Goal: Task Accomplishment & Management: Manage account settings

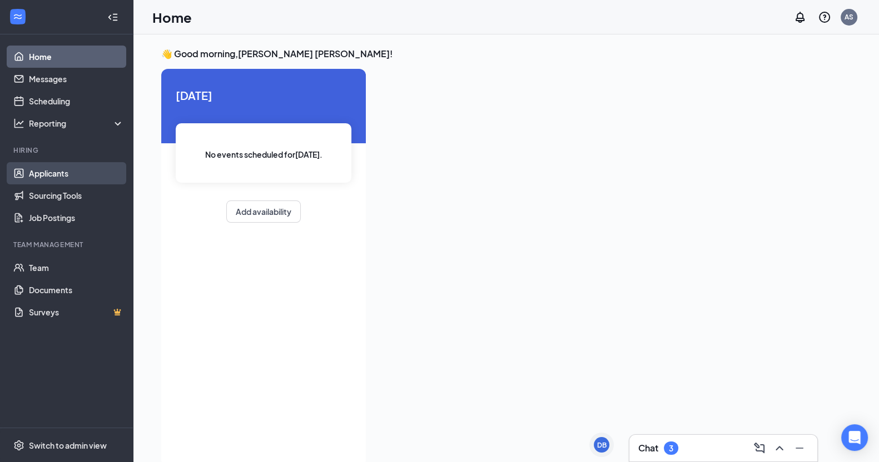
click at [42, 175] on link "Applicants" at bounding box center [76, 173] width 95 height 22
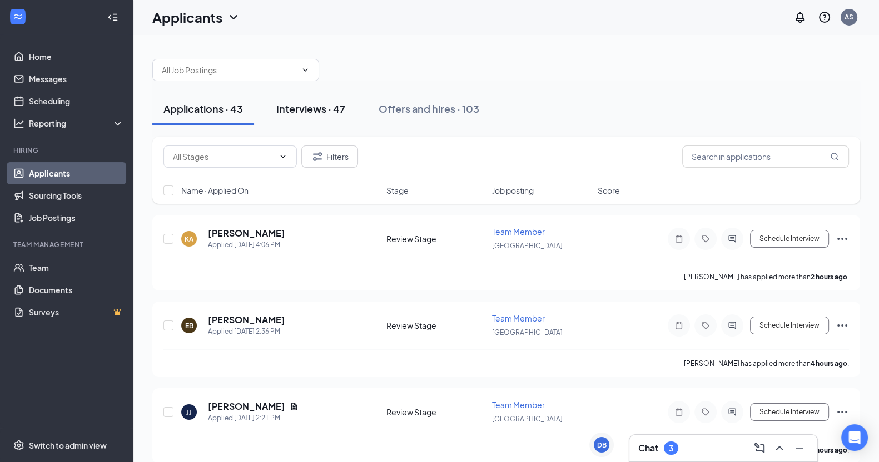
click at [325, 115] on div "Interviews · 47" at bounding box center [310, 109] width 69 height 14
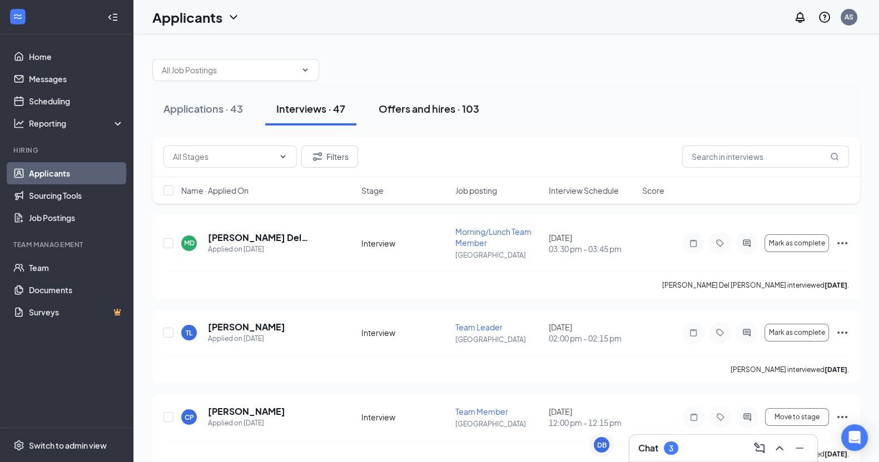
click at [440, 107] on div "Offers and hires · 103" at bounding box center [429, 109] width 101 height 14
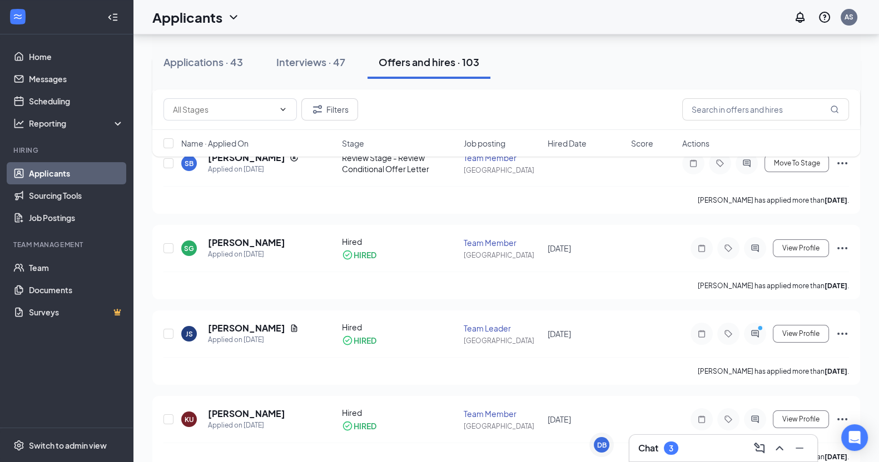
scroll to position [161, 0]
click at [842, 248] on icon "Ellipses" at bounding box center [841, 246] width 13 height 13
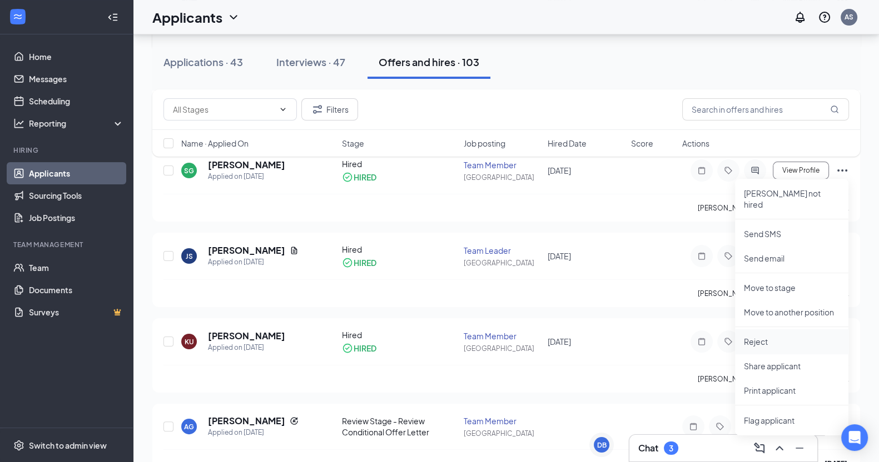
scroll to position [238, 0]
click at [770, 335] on p "Reject" at bounding box center [792, 340] width 96 height 11
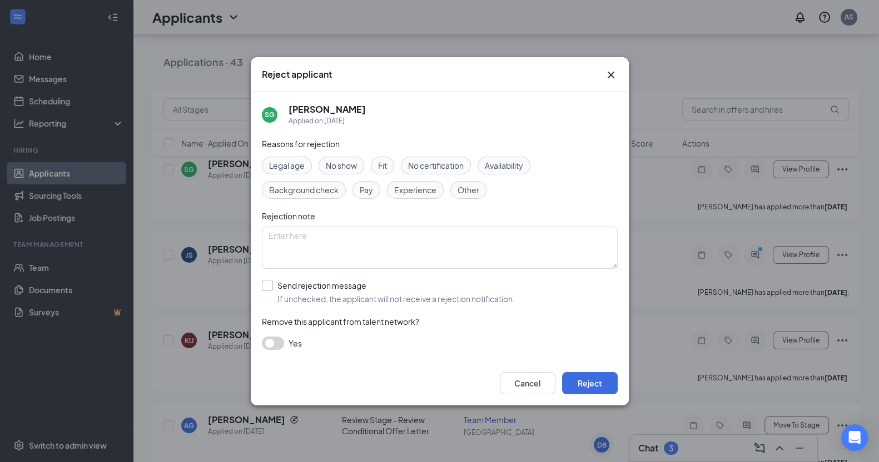
click at [322, 282] on input "Send rejection message If unchecked, the applicant will not receive a rejection…" at bounding box center [388, 292] width 253 height 24
checkbox input "true"
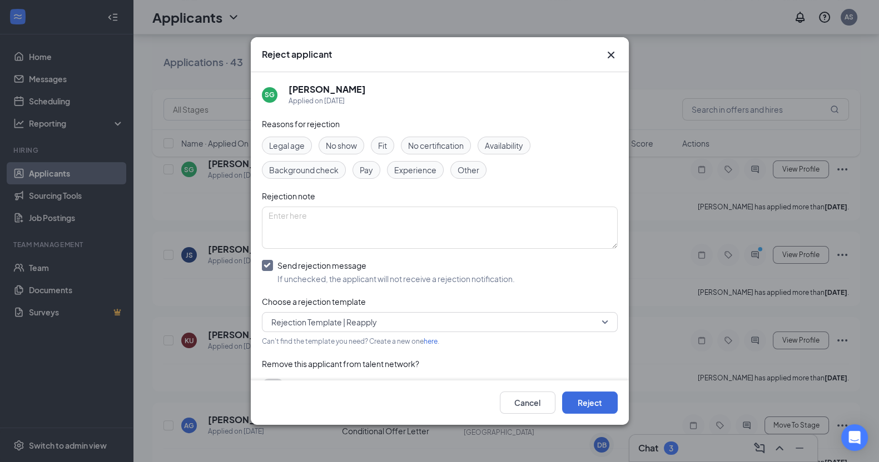
click at [595, 326] on span "Rejection Template | Reapply" at bounding box center [439, 322] width 337 height 17
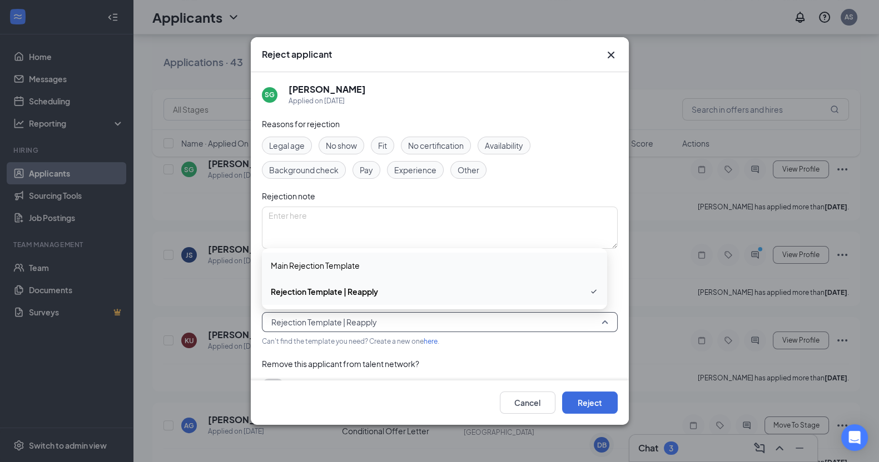
click at [442, 260] on span "Main Rejection Template" at bounding box center [434, 266] width 327 height 12
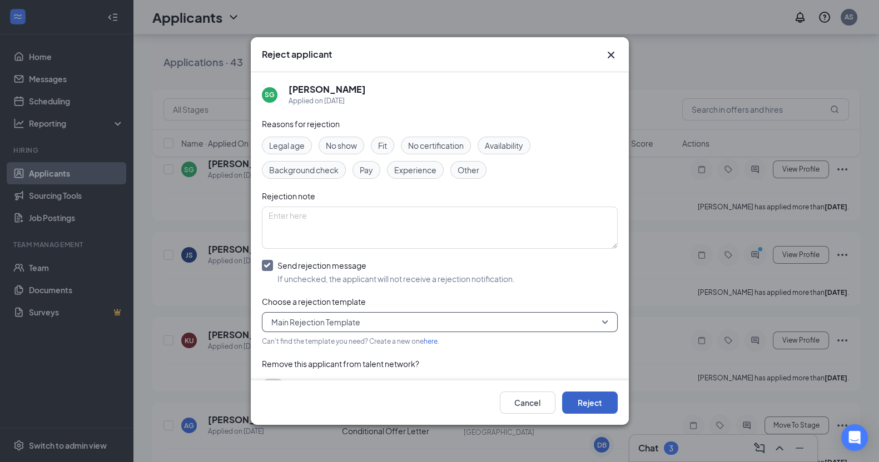
click at [589, 399] on button "Reject" at bounding box center [590, 403] width 56 height 22
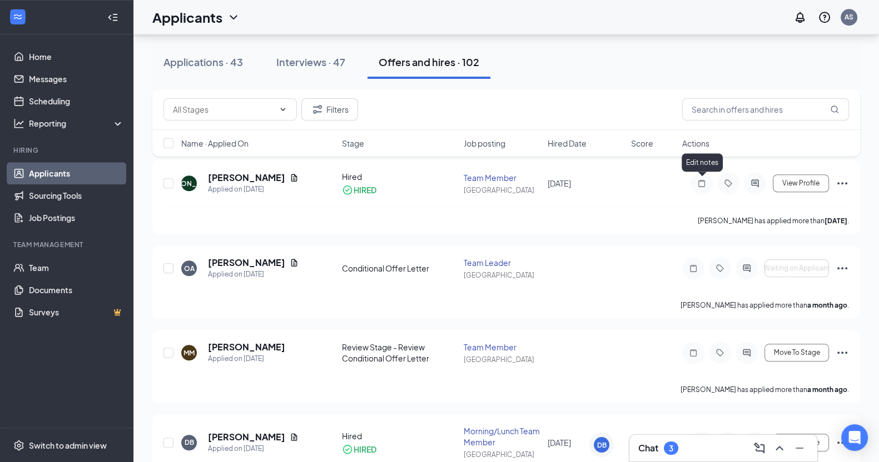
scroll to position [1246, 0]
click at [698, 112] on input "text" at bounding box center [765, 109] width 167 height 22
type input "[PERSON_NAME]"
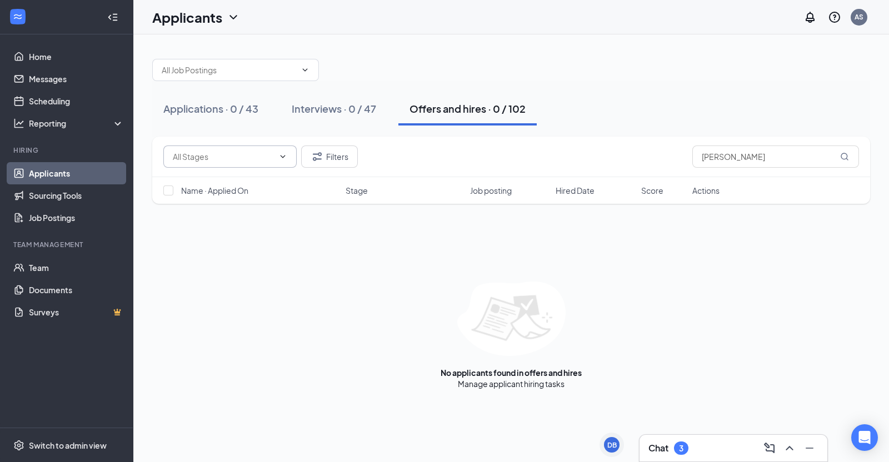
click at [286, 162] on span at bounding box center [229, 157] width 133 height 22
click at [277, 153] on span at bounding box center [281, 156] width 11 height 9
click at [281, 157] on icon "ChevronDown" at bounding box center [282, 156] width 9 height 9
click at [283, 158] on icon "ChevronDown" at bounding box center [282, 156] width 9 height 9
click at [323, 159] on icon "Filter" at bounding box center [317, 156] width 13 height 13
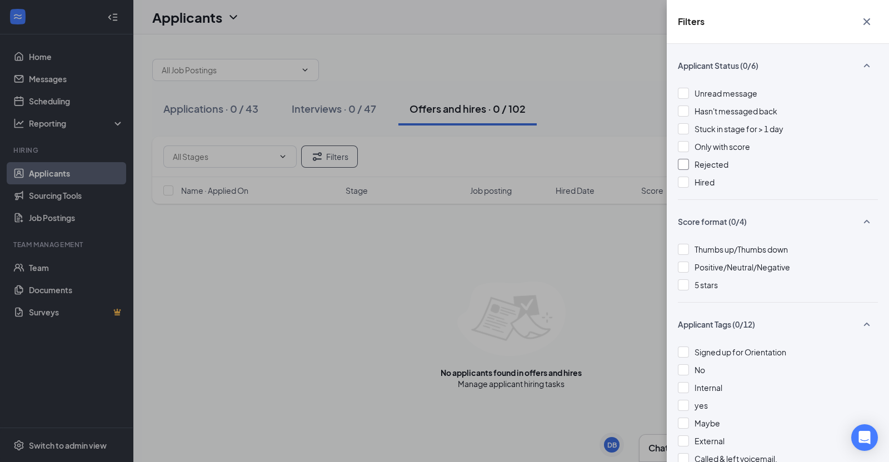
click at [697, 163] on span "Rejected" at bounding box center [712, 165] width 34 height 10
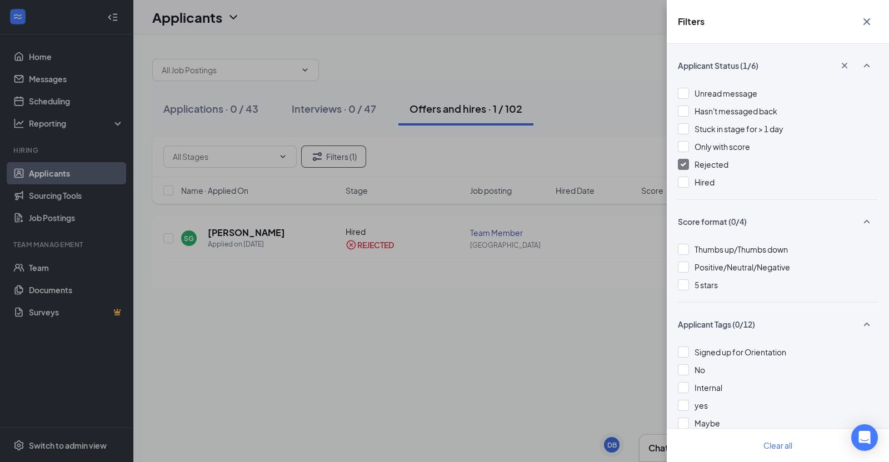
click at [545, 317] on div "Filters Applicant Status (1/6) Unread message Hasn't messaged back Stuck in sta…" at bounding box center [444, 231] width 889 height 462
click at [331, 150] on div "Filters Applicant Status (1/6) Unread message Hasn't messaged back Stuck in sta…" at bounding box center [444, 231] width 889 height 462
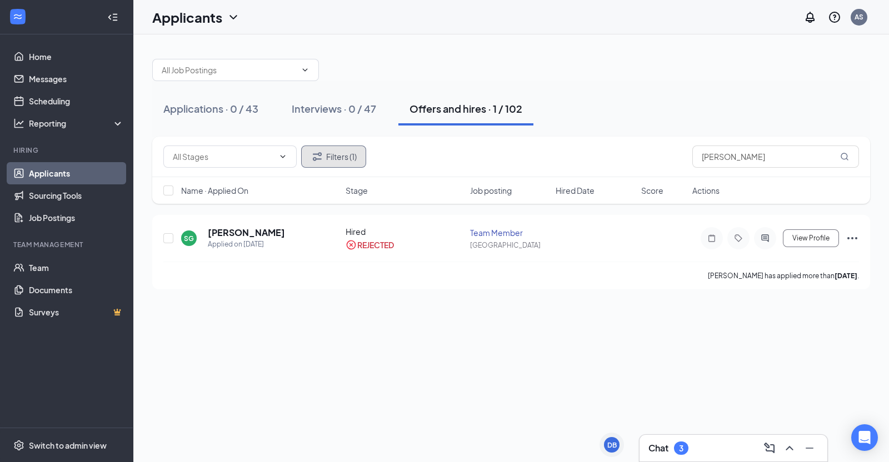
click at [328, 155] on button "Filters (1)" at bounding box center [333, 157] width 65 height 22
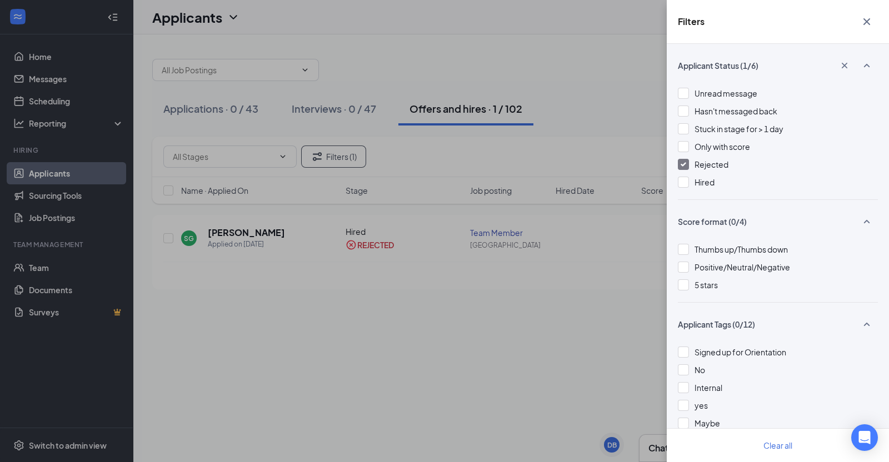
click at [688, 167] on div at bounding box center [683, 164] width 11 height 11
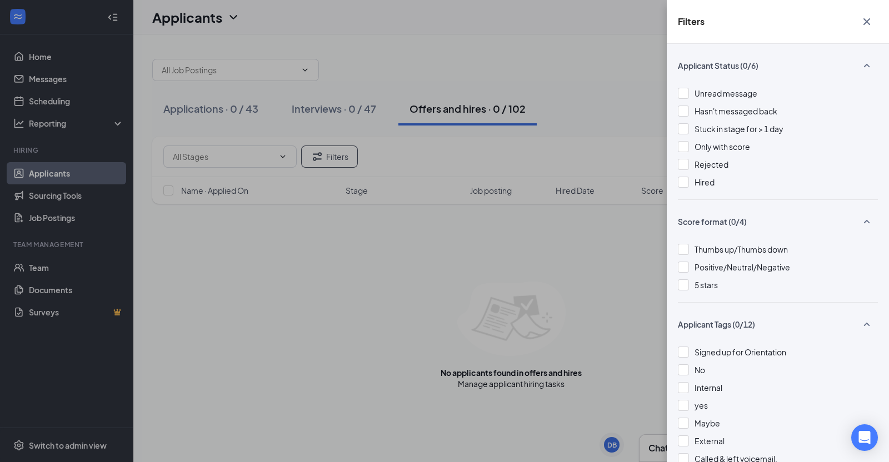
click at [605, 130] on div "Filters Applicant Status (0/6) Unread message Hasn't messaged back Stuck in sta…" at bounding box center [444, 231] width 889 height 462
click at [867, 20] on icon "Cross" at bounding box center [866, 21] width 13 height 13
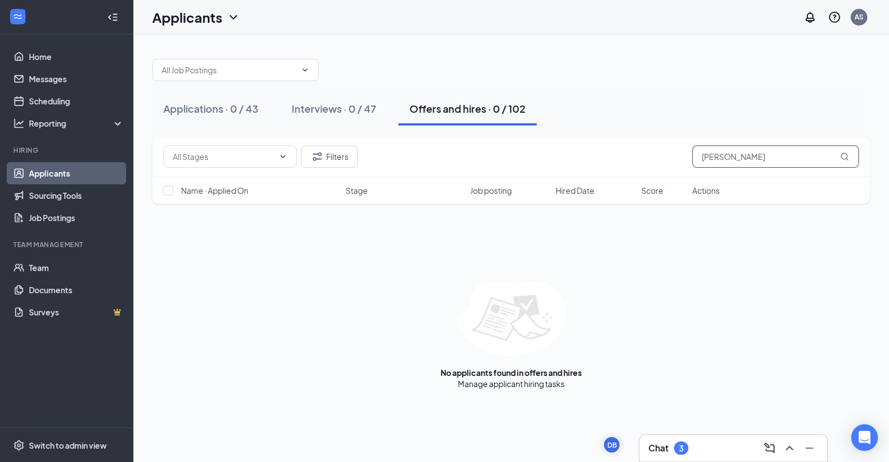
click at [753, 154] on input "[PERSON_NAME]" at bounding box center [776, 157] width 167 height 22
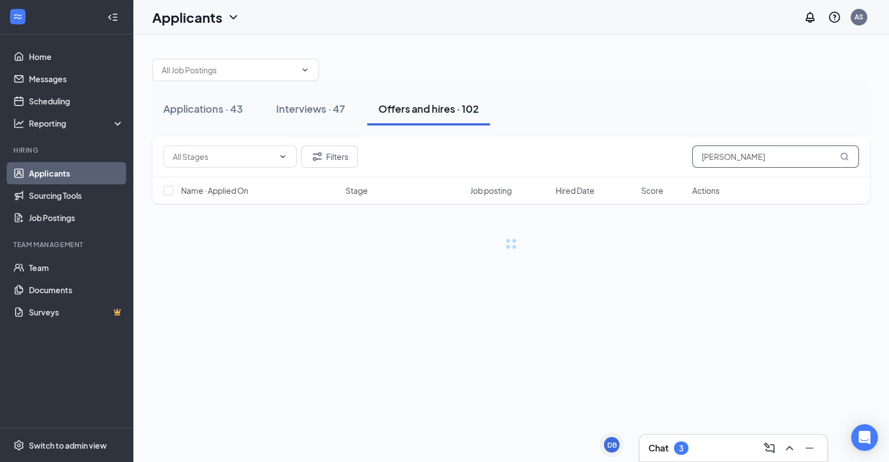
type input "[PERSON_NAME]"
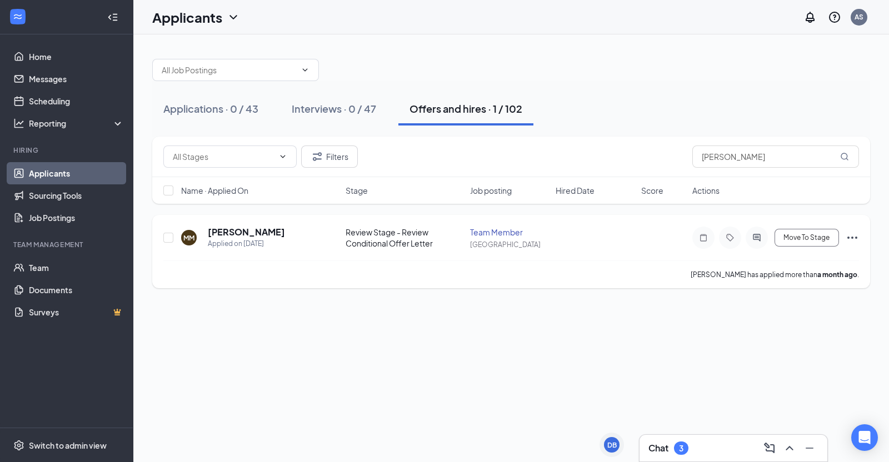
click at [852, 240] on icon "Ellipses" at bounding box center [852, 237] width 13 height 13
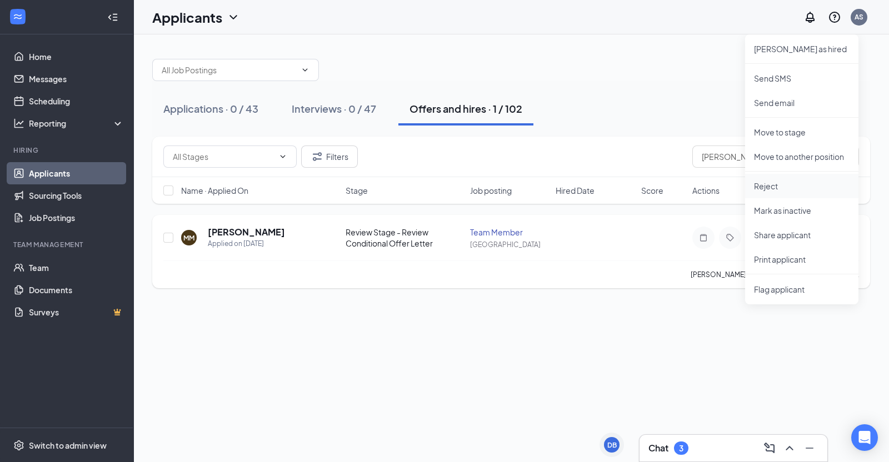
click at [771, 184] on p "Reject" at bounding box center [802, 186] width 96 height 11
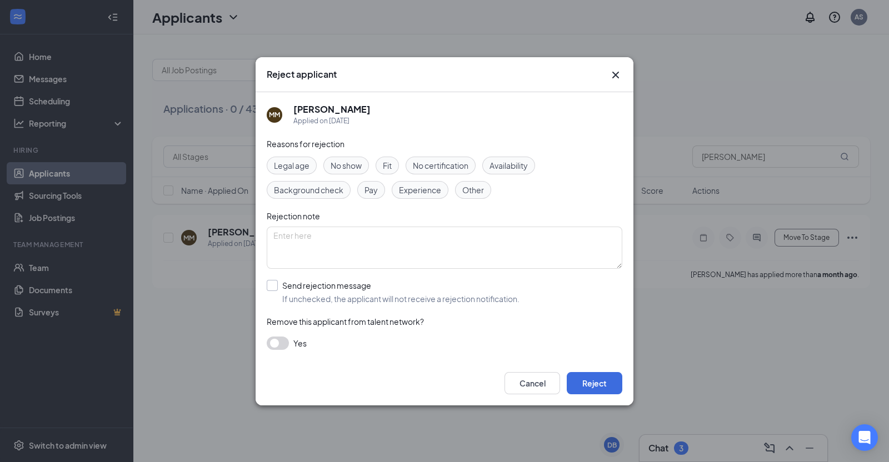
click at [362, 287] on input "Send rejection message If unchecked, the applicant will not receive a rejection…" at bounding box center [393, 292] width 253 height 24
checkbox input "true"
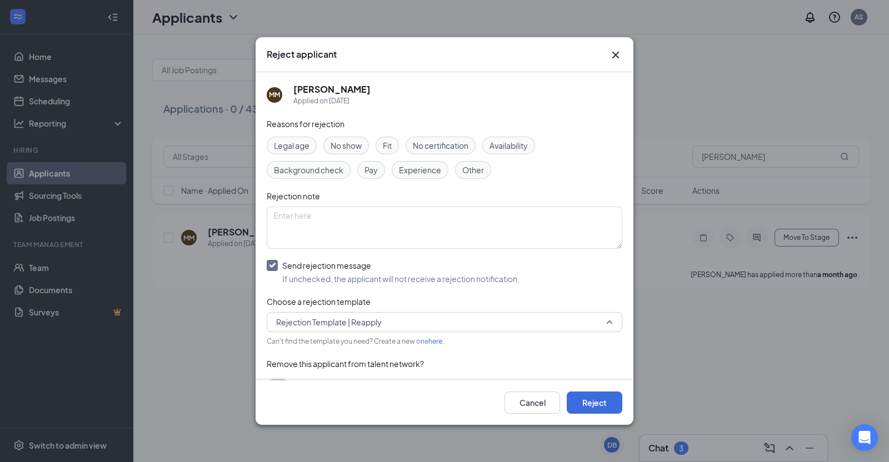
click at [462, 324] on span "Rejection Template | Reapply" at bounding box center [439, 322] width 327 height 17
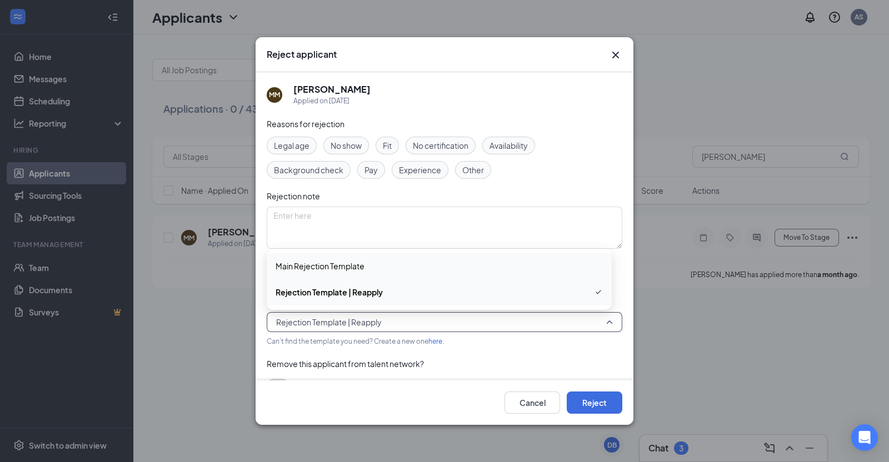
click at [489, 265] on span "Main Rejection Template" at bounding box center [439, 266] width 327 height 12
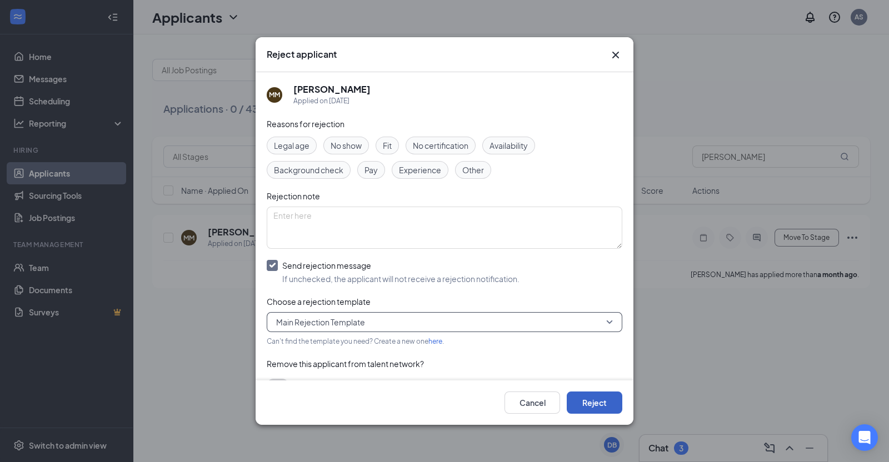
click at [595, 405] on button "Reject" at bounding box center [595, 403] width 56 height 22
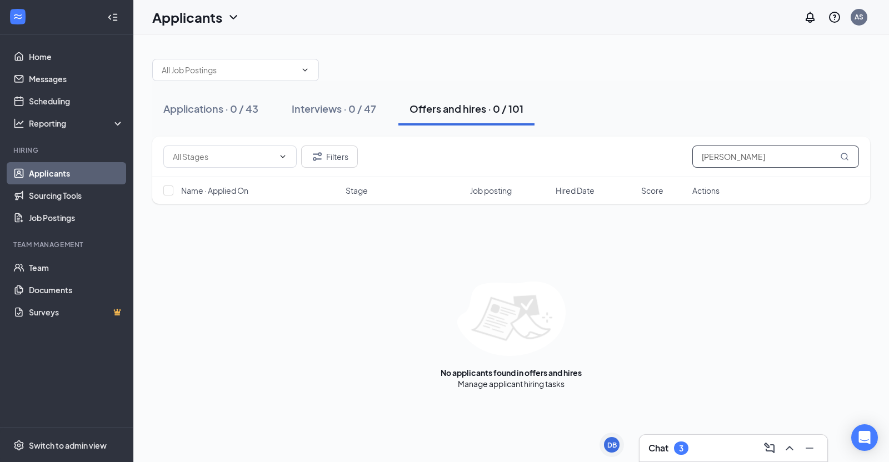
click at [740, 160] on input "[PERSON_NAME]" at bounding box center [776, 157] width 167 height 22
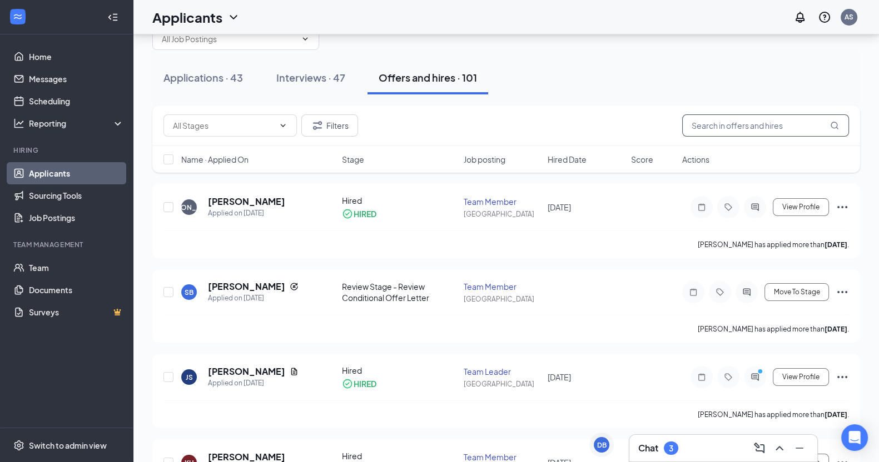
scroll to position [33, 0]
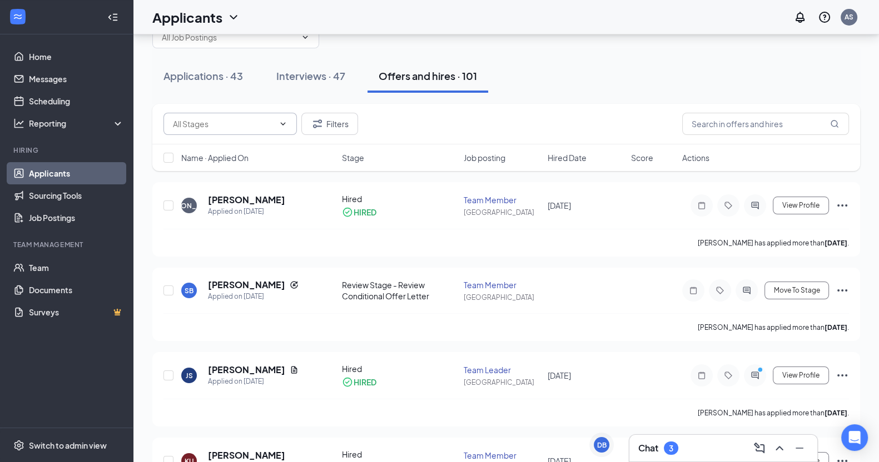
click at [271, 115] on span at bounding box center [229, 124] width 133 height 22
click at [287, 131] on span at bounding box center [229, 124] width 133 height 22
click at [188, 126] on input "text" at bounding box center [223, 124] width 101 height 12
click at [265, 201] on div "Review Stage - Review Conditional Offer Letter (267)" at bounding box center [239, 202] width 116 height 24
type input "Review Stage - Review Conditional Offer Letter (267)"
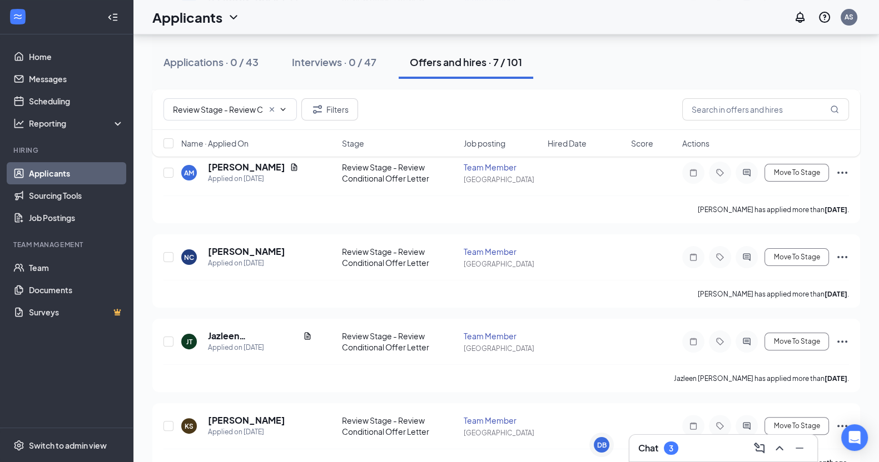
scroll to position [345, 0]
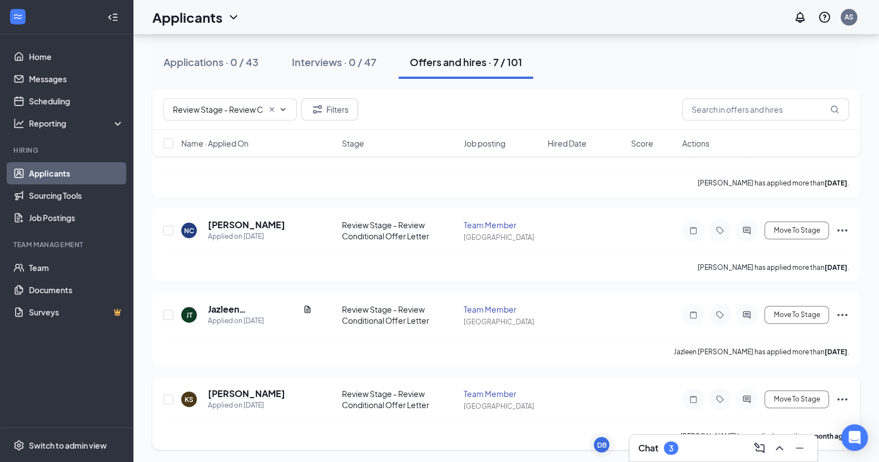
click at [845, 396] on icon "Ellipses" at bounding box center [841, 399] width 13 height 13
click at [810, 398] on span "Move To Stage" at bounding box center [796, 400] width 46 height 8
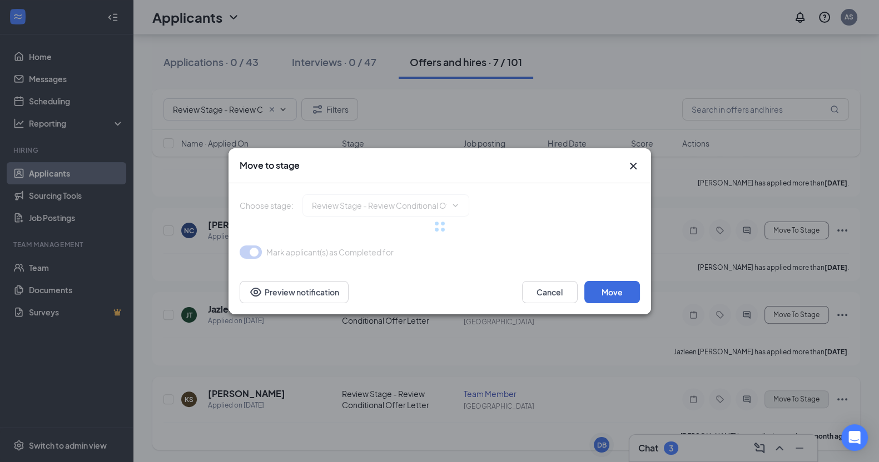
type input "Hired (final stage)"
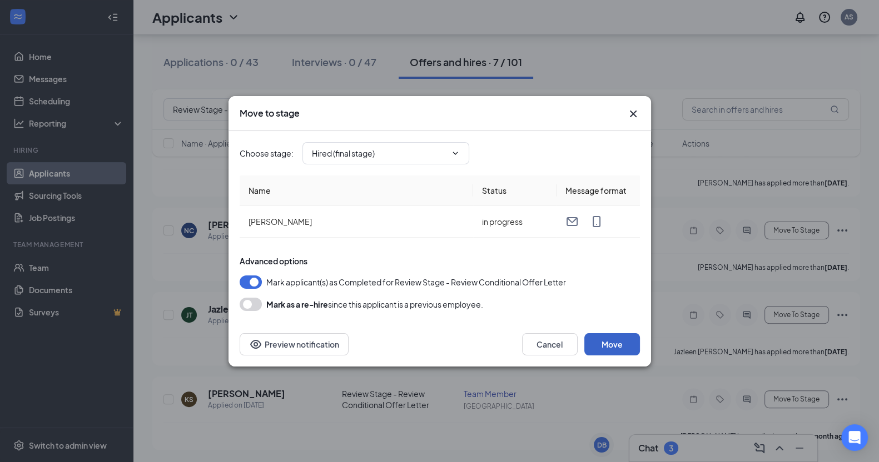
click at [619, 351] on button "Move" at bounding box center [612, 345] width 56 height 22
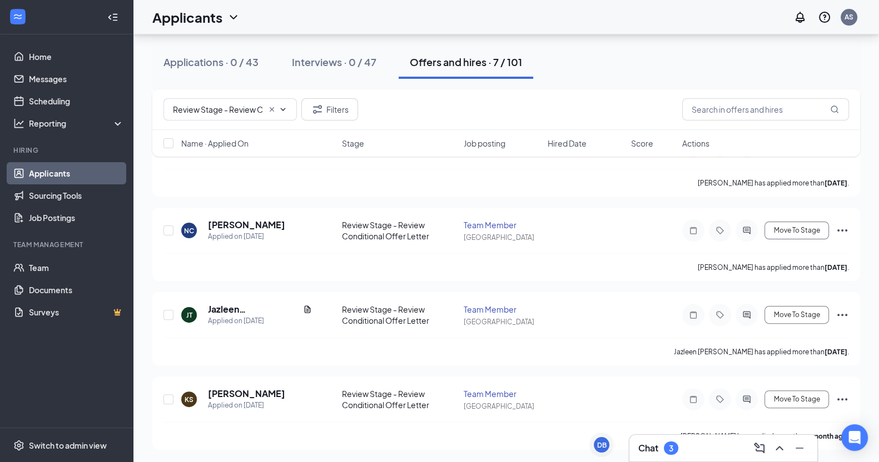
scroll to position [261, 0]
click at [788, 396] on span "Move To Stage" at bounding box center [796, 399] width 46 height 8
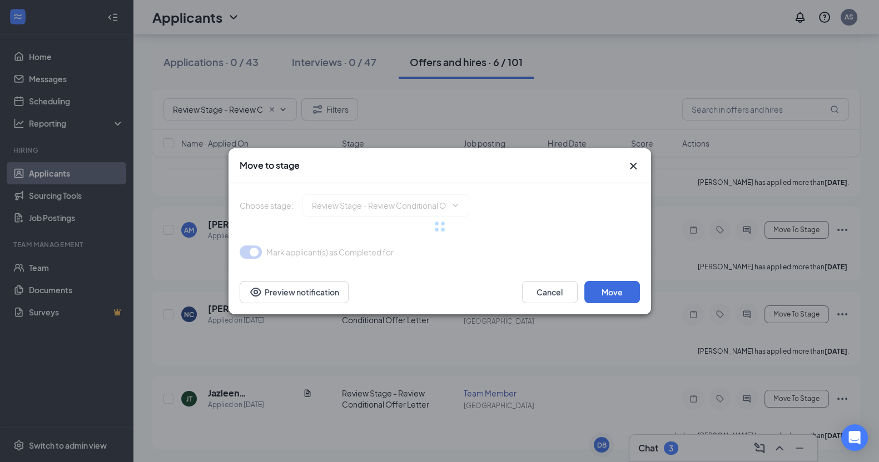
type input "Hired (final stage)"
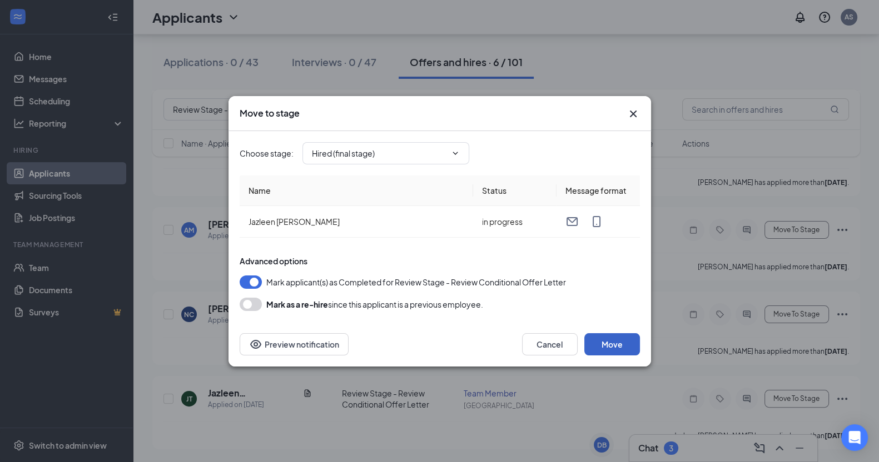
click at [624, 343] on button "Move" at bounding box center [612, 345] width 56 height 22
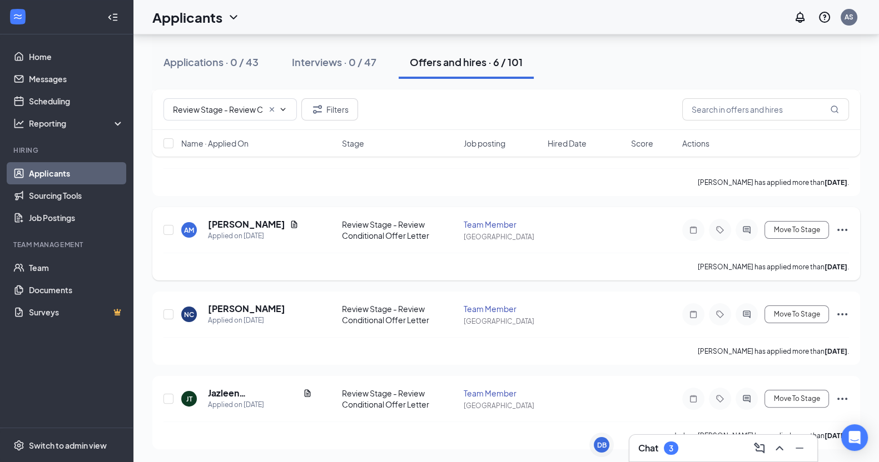
scroll to position [176, 0]
click at [792, 399] on span "Move To Stage" at bounding box center [796, 399] width 46 height 8
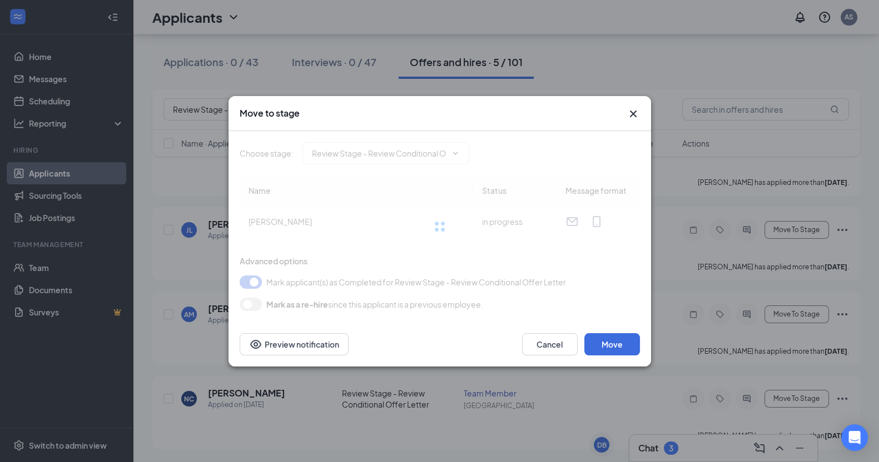
type input "Hired (final stage)"
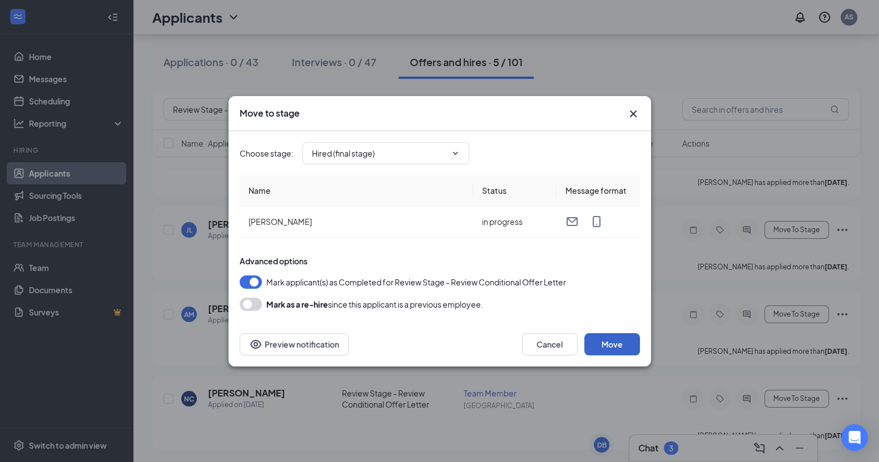
click at [618, 340] on button "Move" at bounding box center [612, 345] width 56 height 22
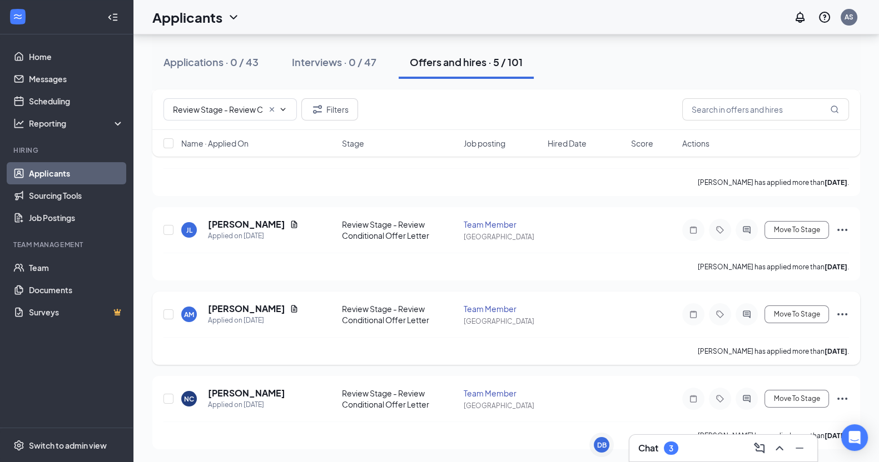
scroll to position [92, 0]
click at [789, 396] on span "Move To Stage" at bounding box center [796, 399] width 46 height 8
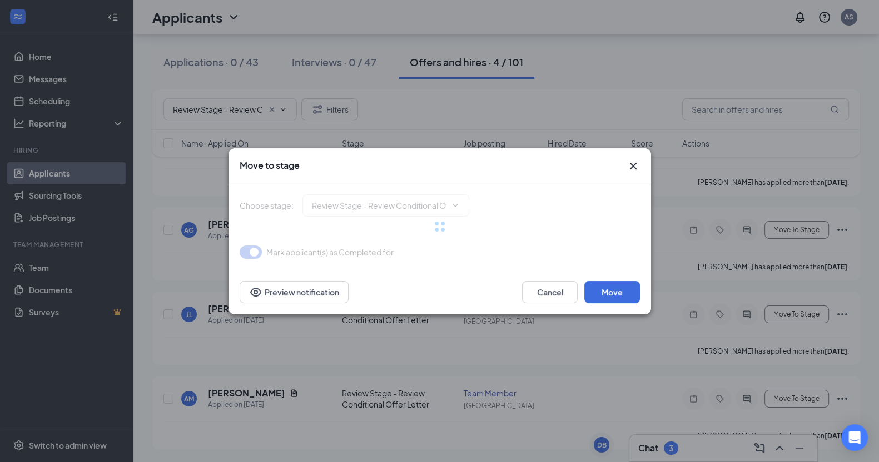
type input "Hired (final stage)"
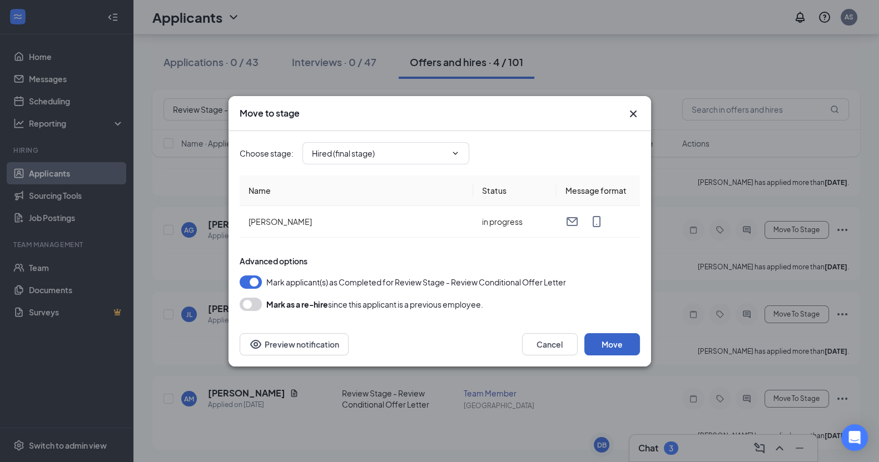
click at [610, 349] on button "Move" at bounding box center [612, 345] width 56 height 22
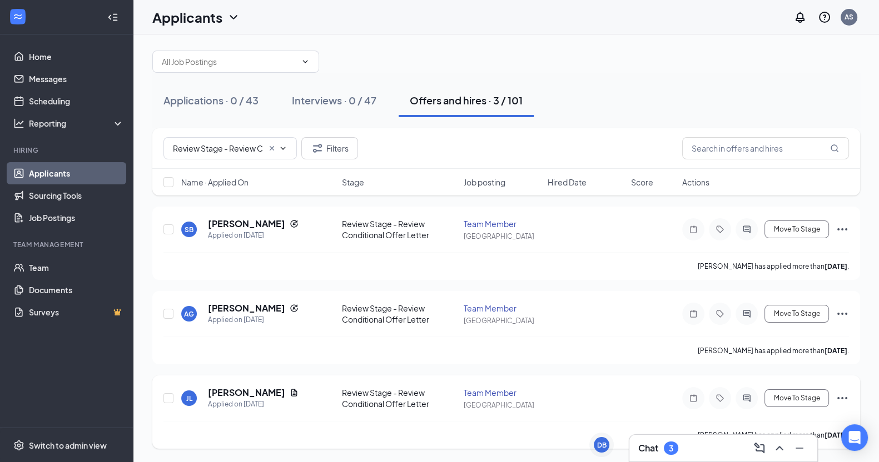
scroll to position [7, 0]
click at [784, 403] on button "Move To Stage" at bounding box center [796, 400] width 64 height 18
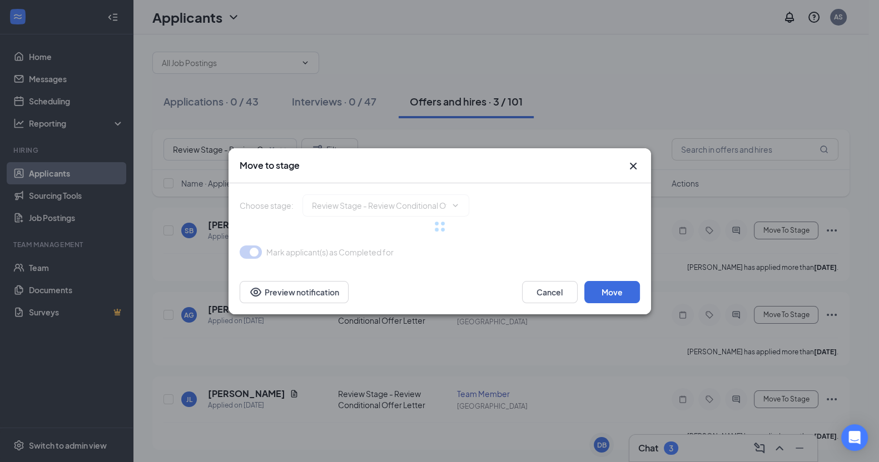
type input "Hired (final stage)"
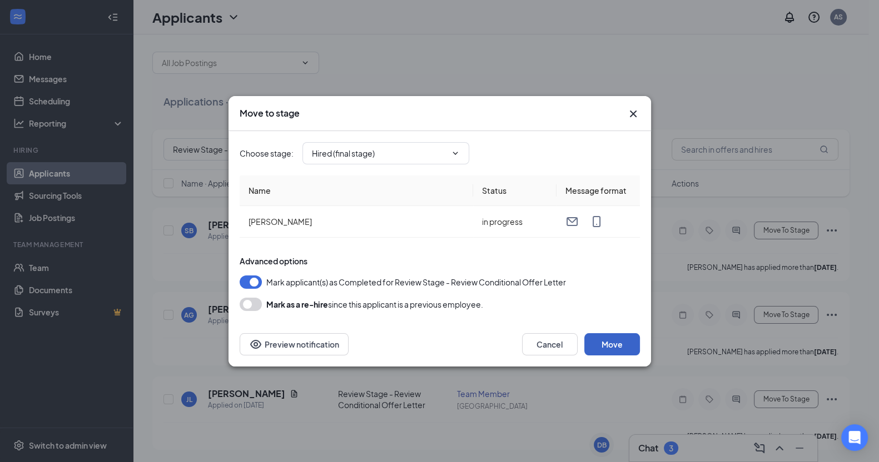
click at [618, 342] on button "Move" at bounding box center [612, 345] width 56 height 22
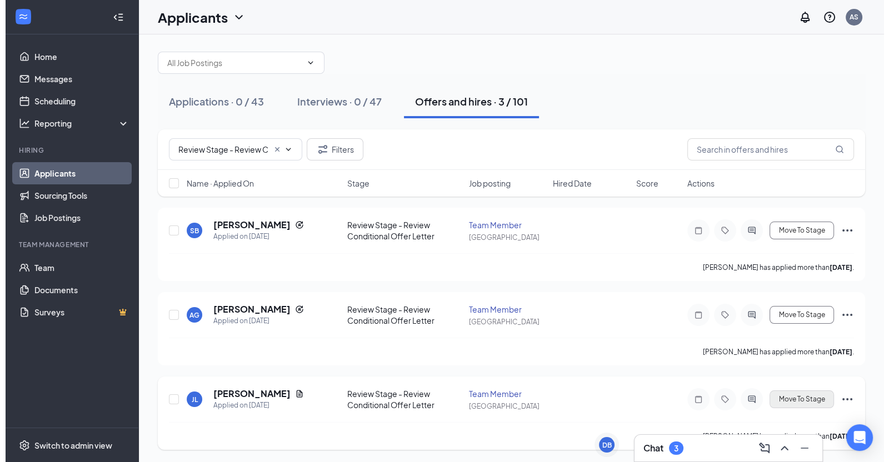
scroll to position [0, 0]
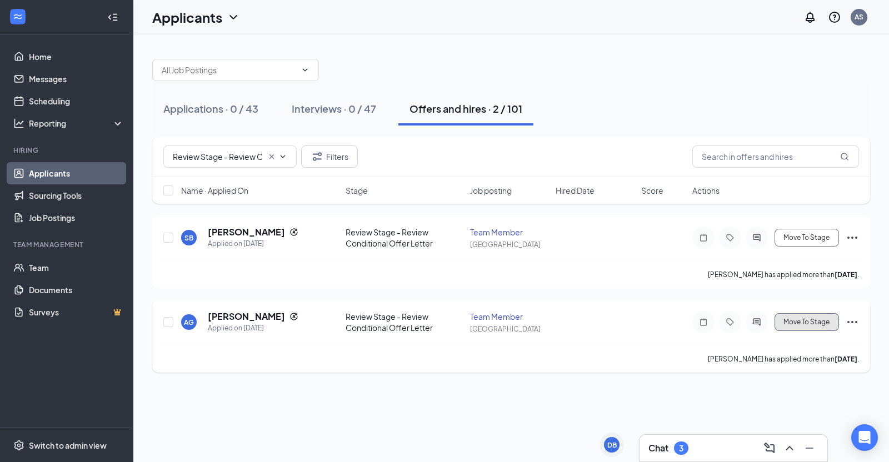
click at [796, 314] on button "Move To Stage" at bounding box center [807, 323] width 64 height 18
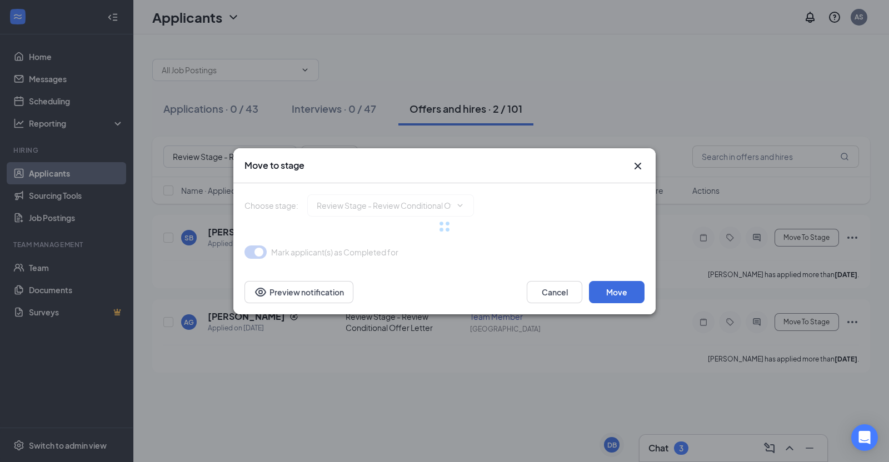
type input "Hired (final stage)"
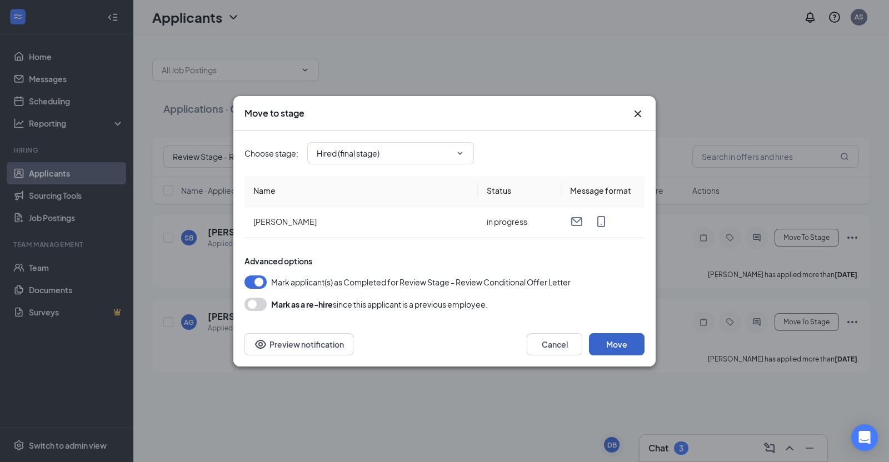
click at [623, 341] on button "Move" at bounding box center [617, 345] width 56 height 22
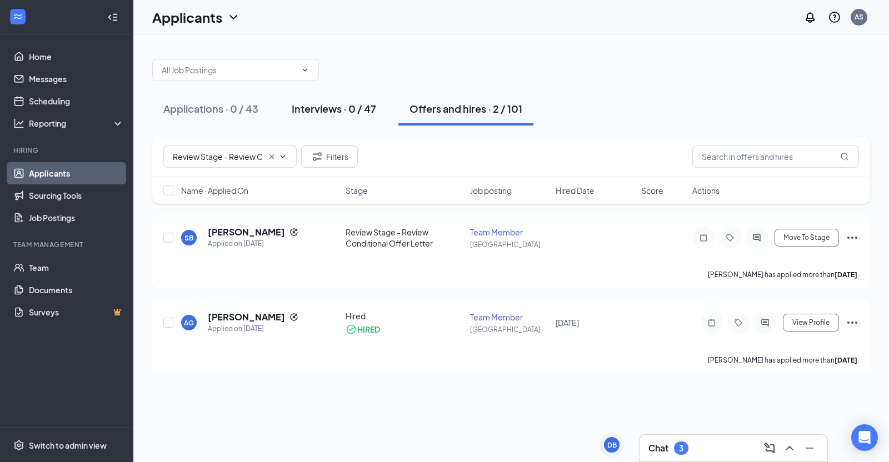
click at [308, 110] on div "Interviews · 0 / 47" at bounding box center [334, 109] width 84 height 14
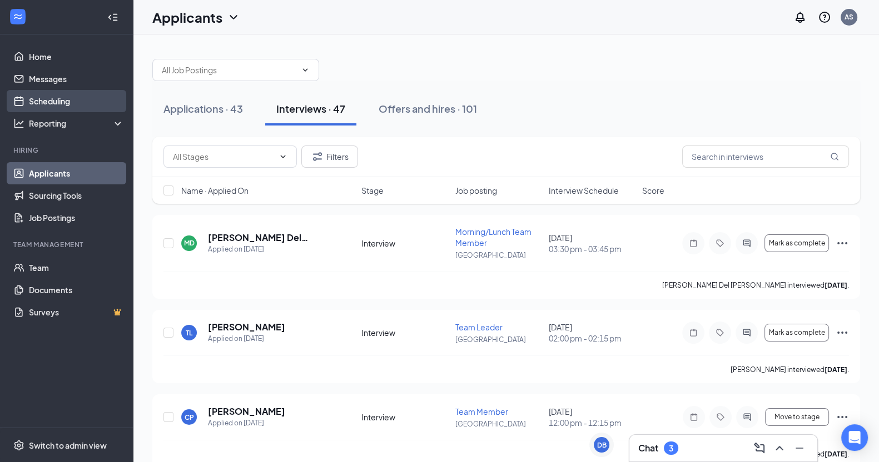
click at [52, 102] on link "Scheduling" at bounding box center [76, 101] width 95 height 22
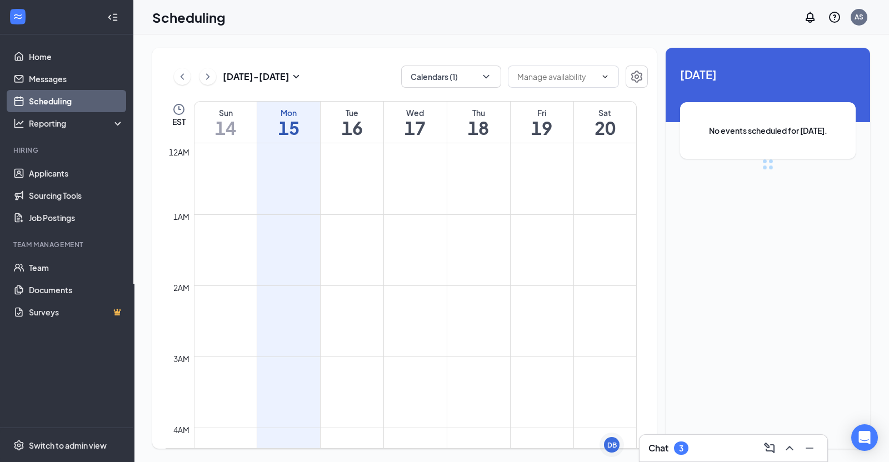
scroll to position [546, 0]
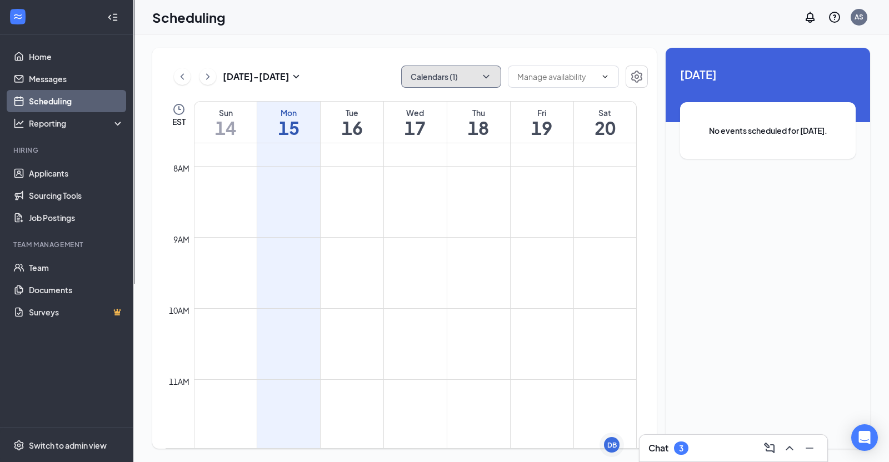
click at [491, 78] on icon "ChevronDown" at bounding box center [486, 76] width 11 height 11
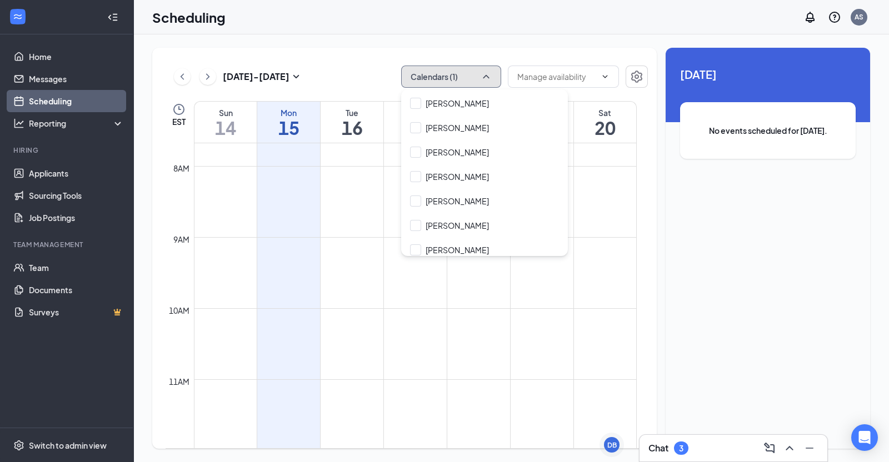
scroll to position [4937, 0]
click at [449, 195] on input "[PERSON_NAME]" at bounding box center [449, 200] width 79 height 11
checkbox input "true"
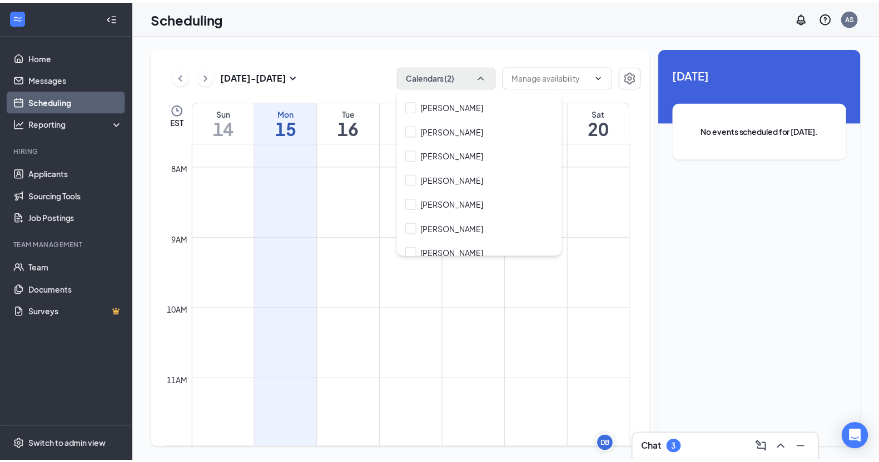
scroll to position [3850, 0]
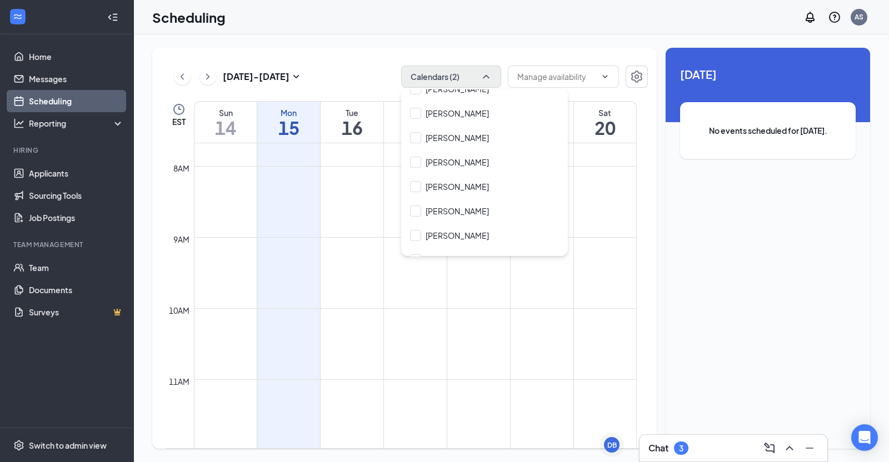
click at [610, 257] on td at bounding box center [415, 264] width 443 height 18
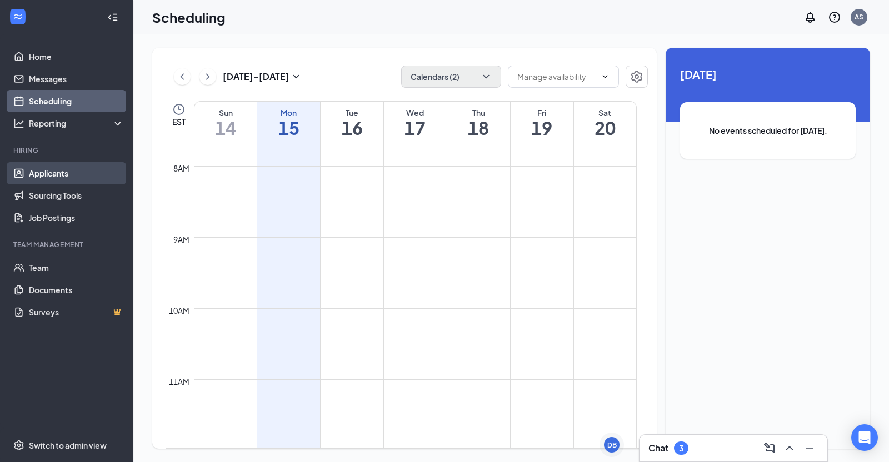
click at [36, 179] on link "Applicants" at bounding box center [76, 173] width 95 height 22
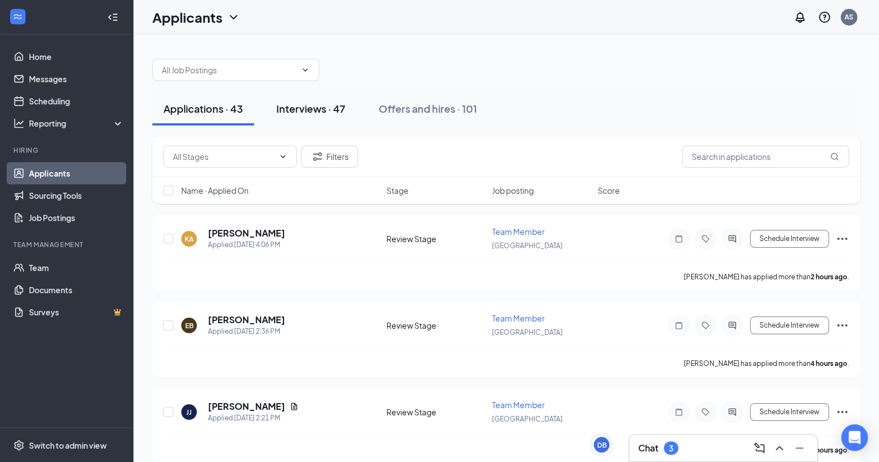
click at [311, 100] on button "Interviews · 47" at bounding box center [310, 108] width 91 height 33
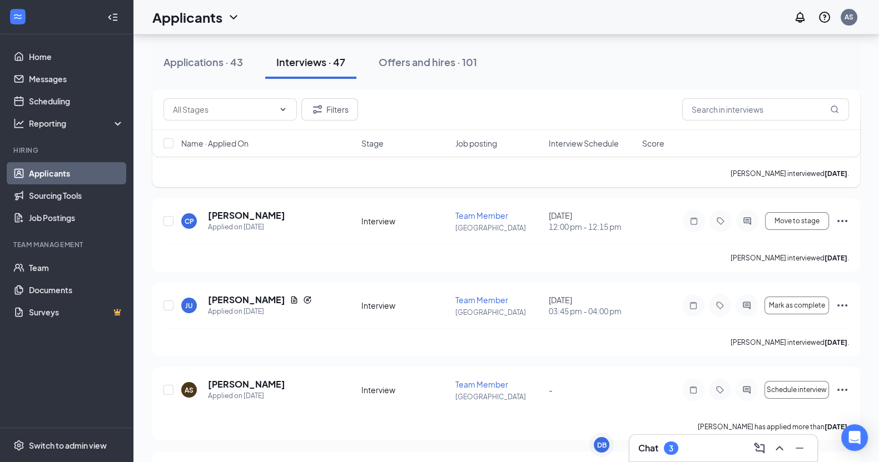
scroll to position [200, 0]
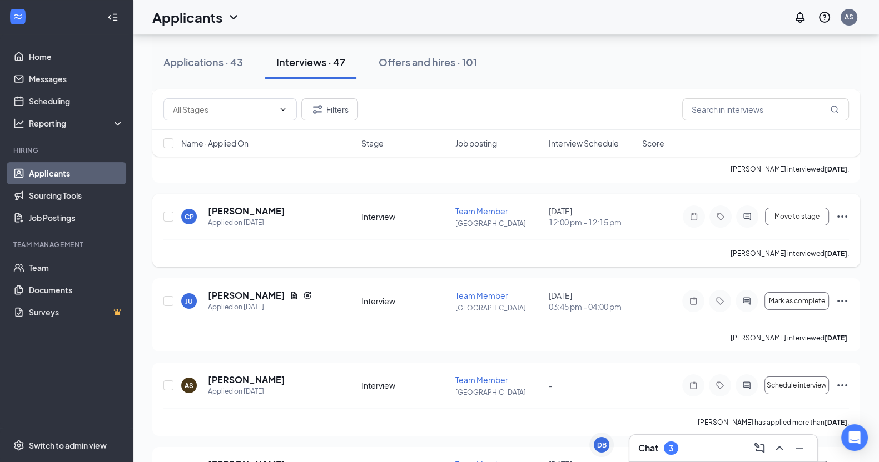
click at [845, 218] on icon "Ellipses" at bounding box center [841, 216] width 13 height 13
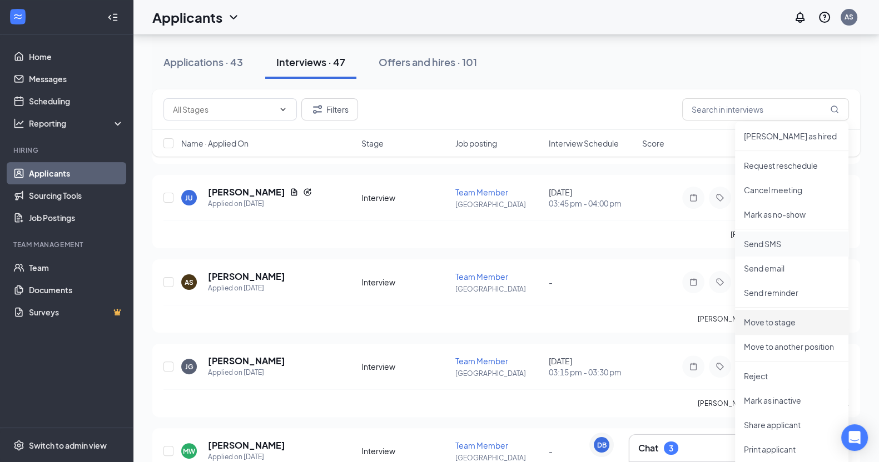
scroll to position [304, 0]
click at [753, 371] on p "Reject" at bounding box center [792, 375] width 96 height 11
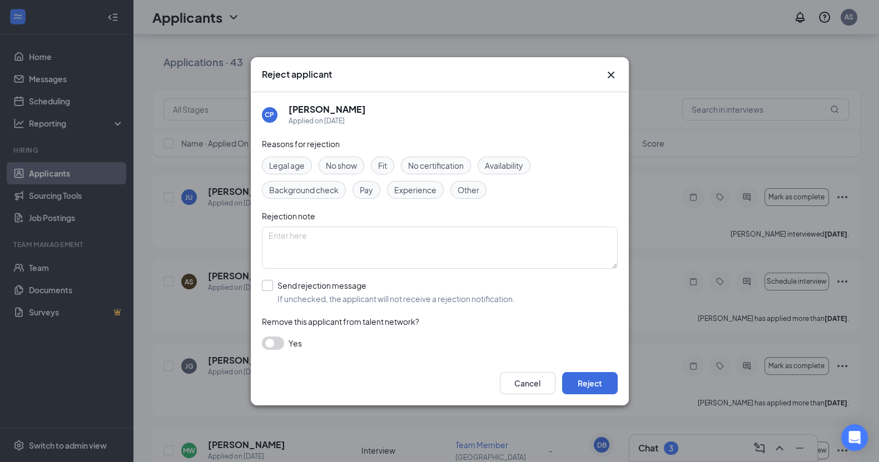
click at [311, 293] on input "Send rejection message If unchecked, the applicant will not receive a rejection…" at bounding box center [388, 292] width 253 height 24
checkbox input "true"
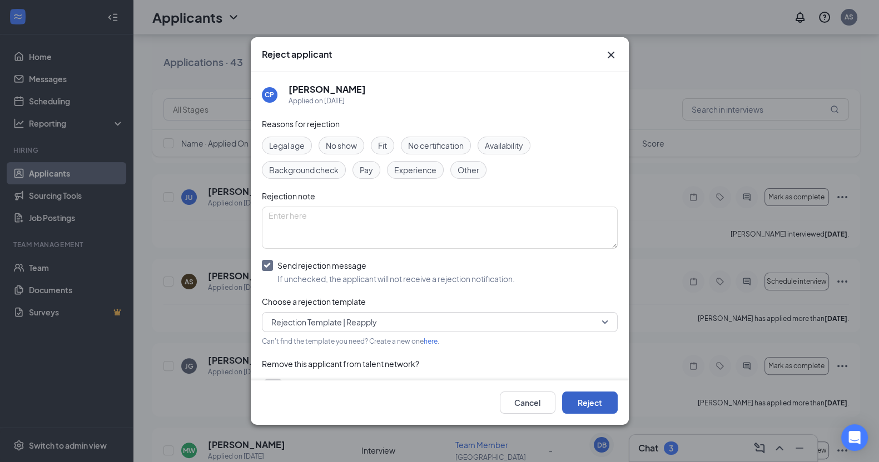
click at [586, 407] on button "Reject" at bounding box center [590, 403] width 56 height 22
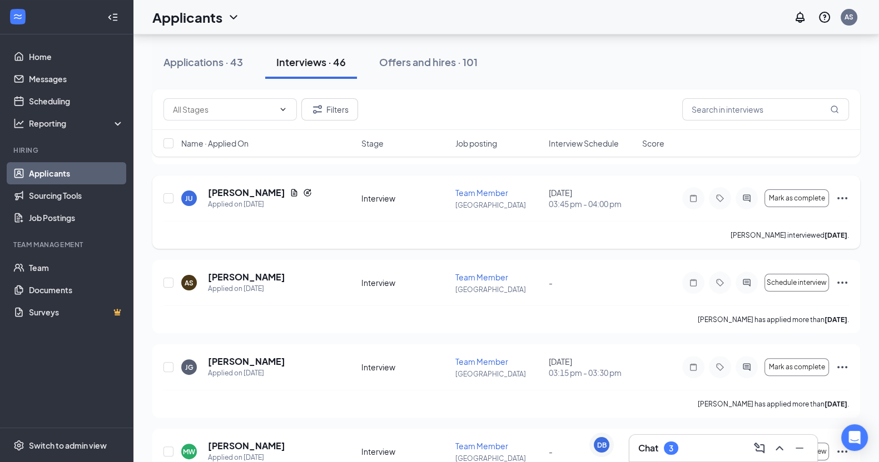
click at [845, 195] on icon "Ellipses" at bounding box center [841, 198] width 13 height 13
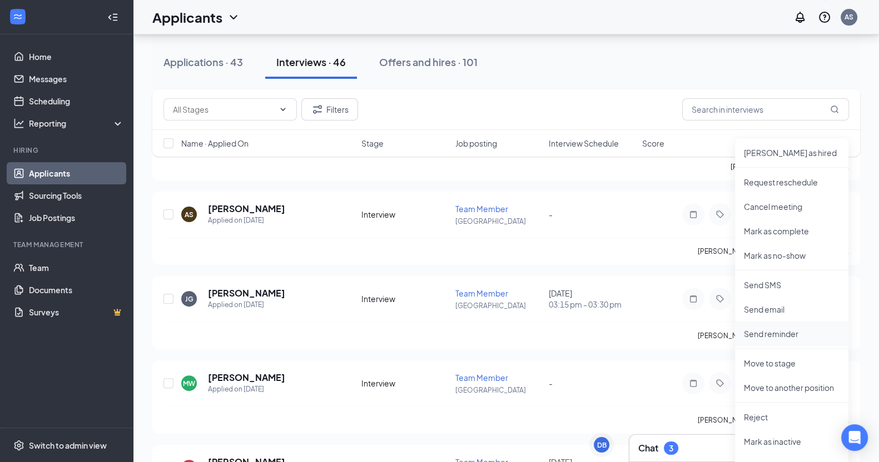
scroll to position [376, 0]
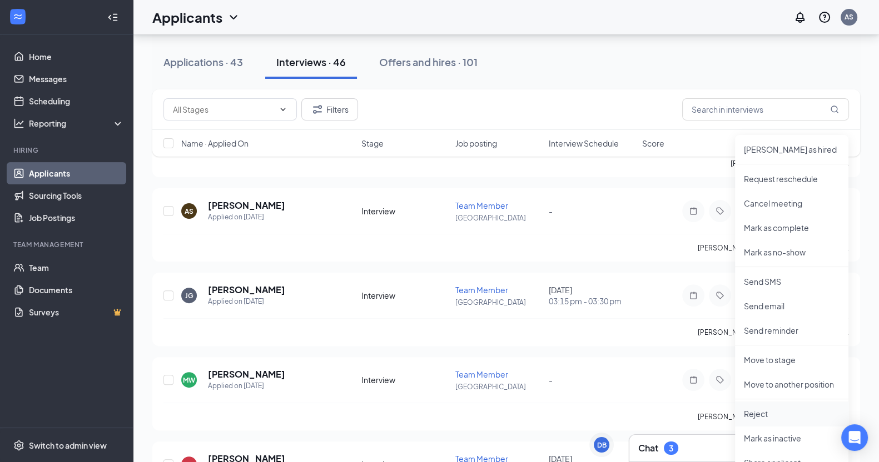
click at [756, 419] on li "Reject" at bounding box center [791, 414] width 113 height 24
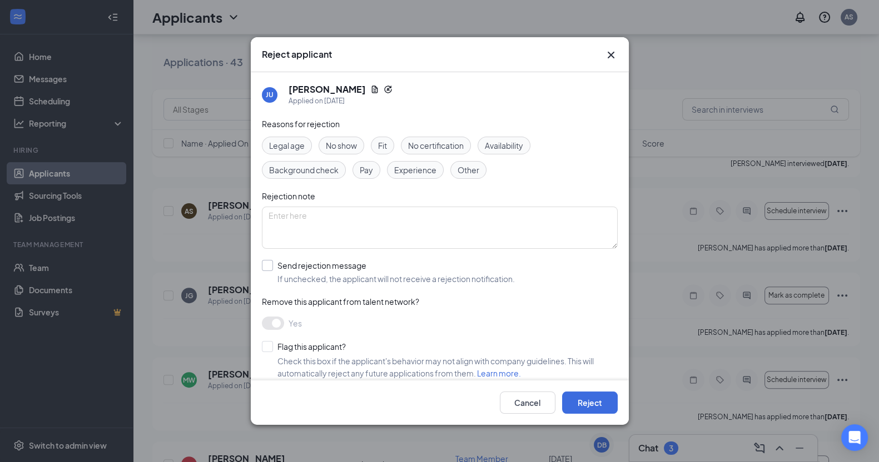
click at [378, 267] on input "Send rejection message If unchecked, the applicant will not receive a rejection…" at bounding box center [388, 272] width 253 height 24
checkbox input "true"
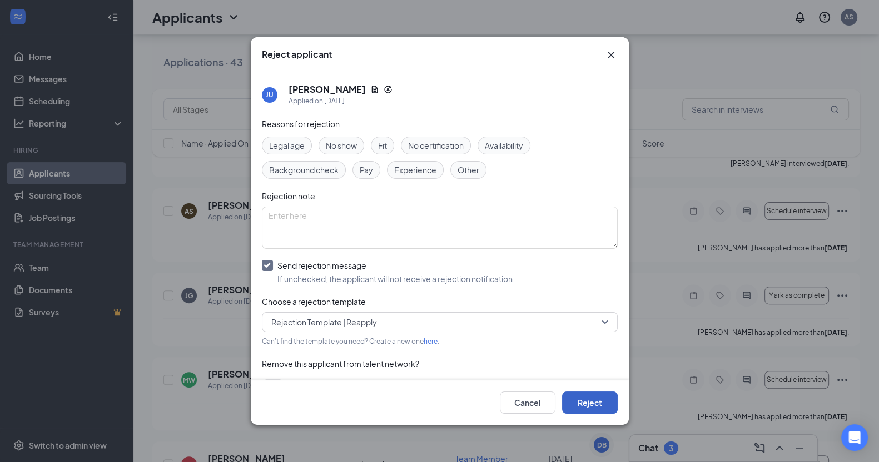
click at [590, 399] on button "Reject" at bounding box center [590, 403] width 56 height 22
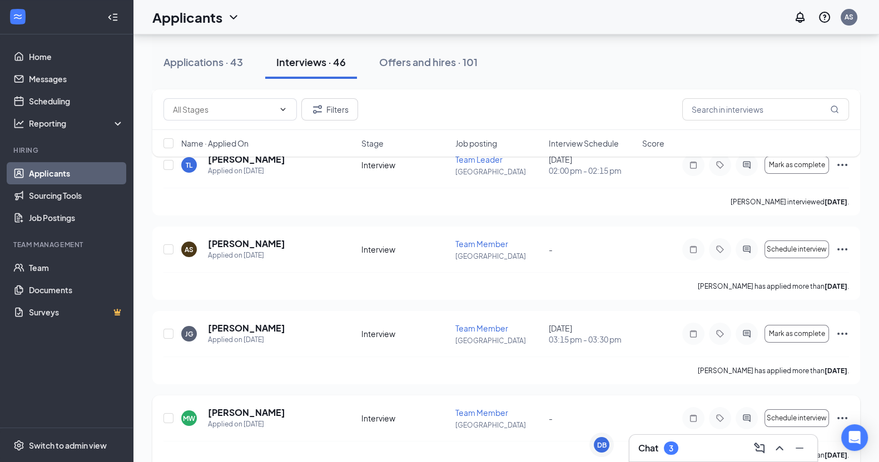
scroll to position [168, 0]
click at [844, 248] on icon "Ellipses" at bounding box center [841, 248] width 13 height 13
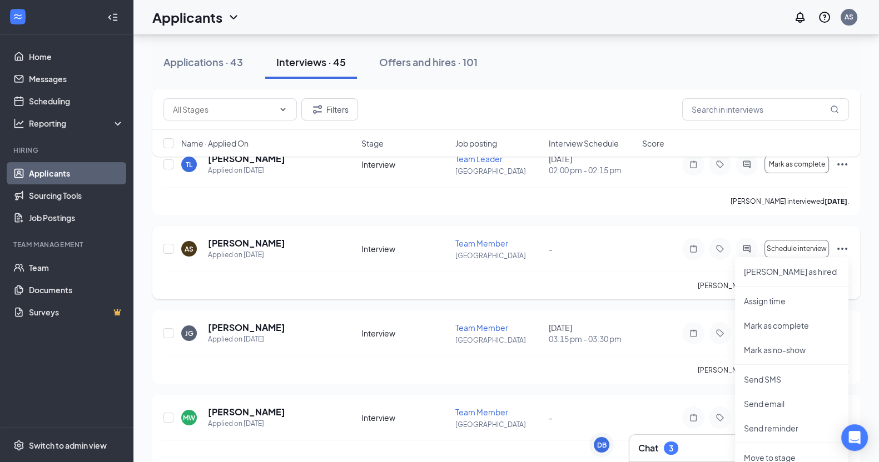
click at [843, 245] on icon "Ellipses" at bounding box center [841, 248] width 13 height 13
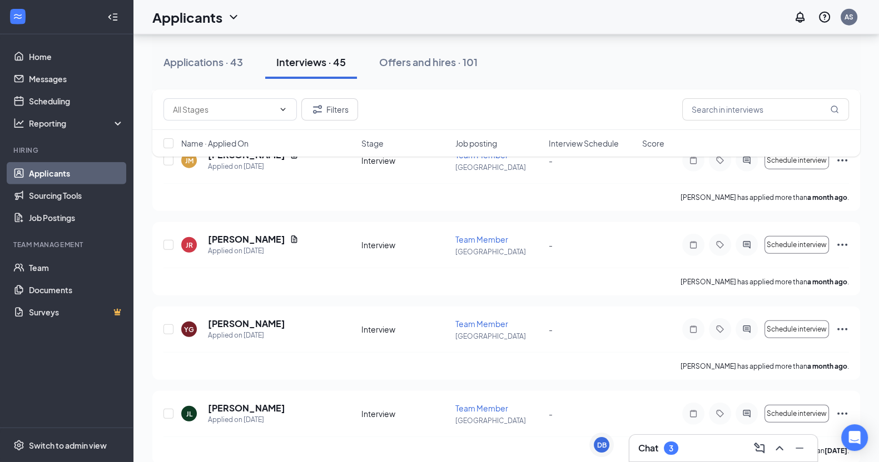
scroll to position [3689, 0]
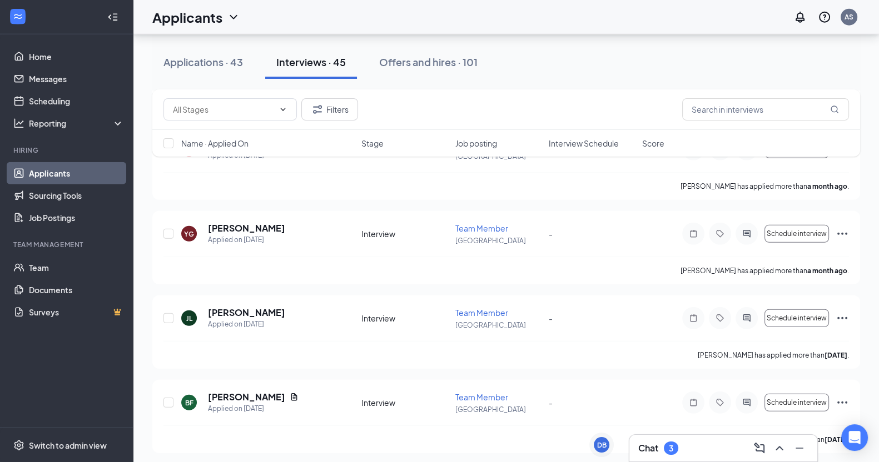
click at [643, 453] on h3 "Chat" at bounding box center [648, 448] width 20 height 12
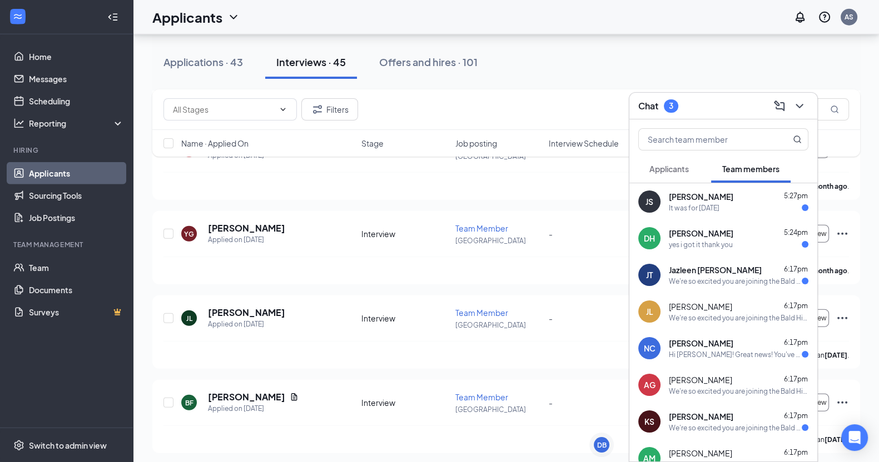
click at [734, 281] on div "We're so excited you are joining the Bald Hill Road [DEMOGRAPHIC_DATA]-fil-Atea…" at bounding box center [735, 281] width 133 height 9
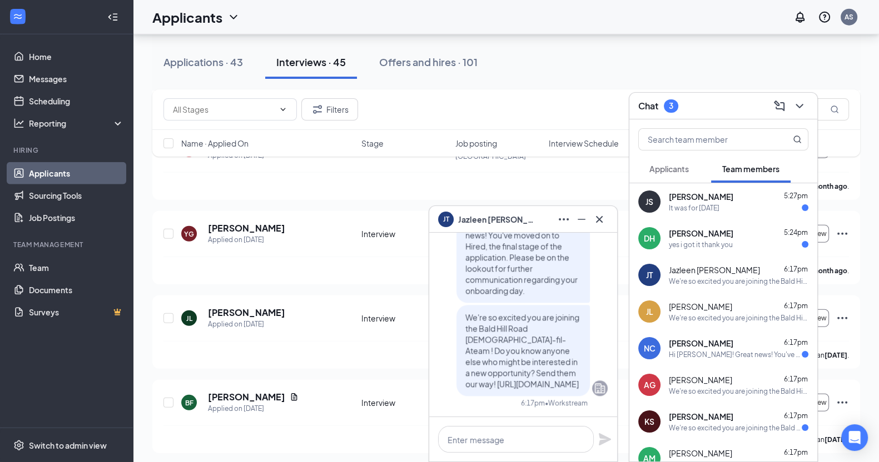
click at [711, 254] on div "DH [PERSON_NAME] 5:24pm yes i got it thank you" at bounding box center [723, 238] width 188 height 37
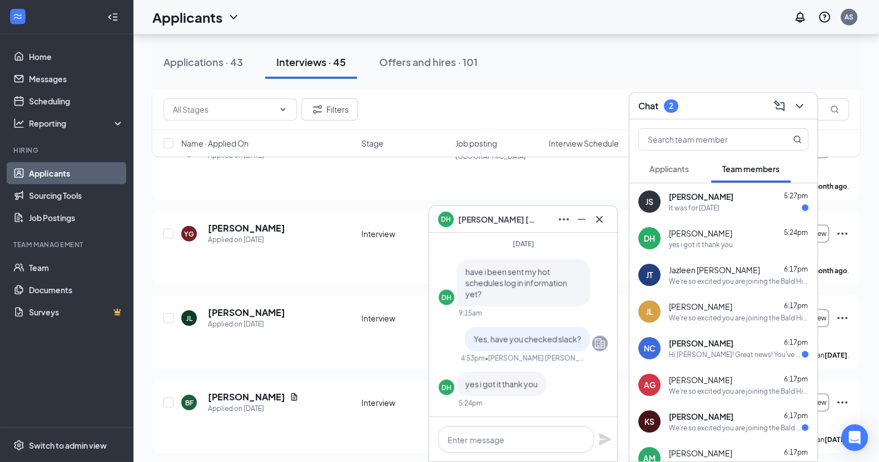
click at [714, 210] on div "It was for [DATE]" at bounding box center [694, 207] width 51 height 9
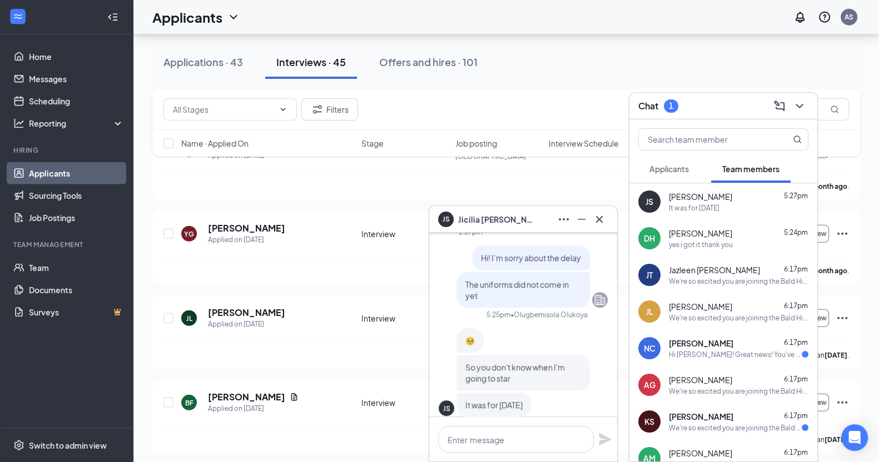
scroll to position [0, 0]
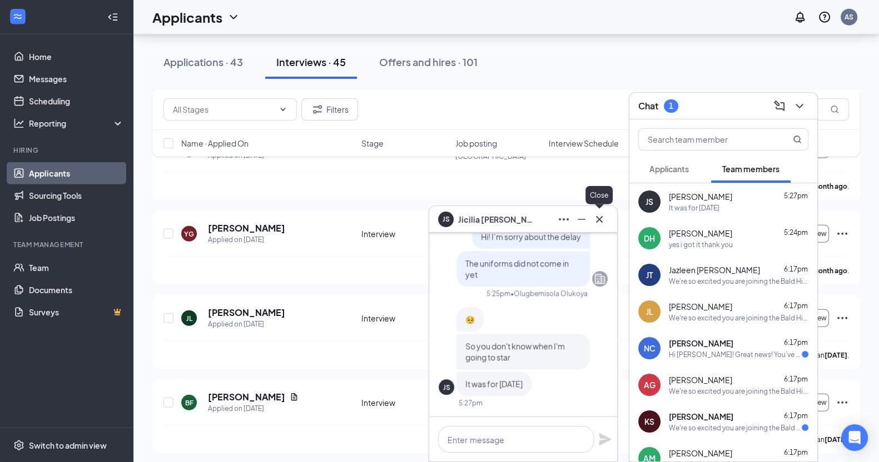
click at [598, 220] on icon "Cross" at bounding box center [599, 219] width 7 height 7
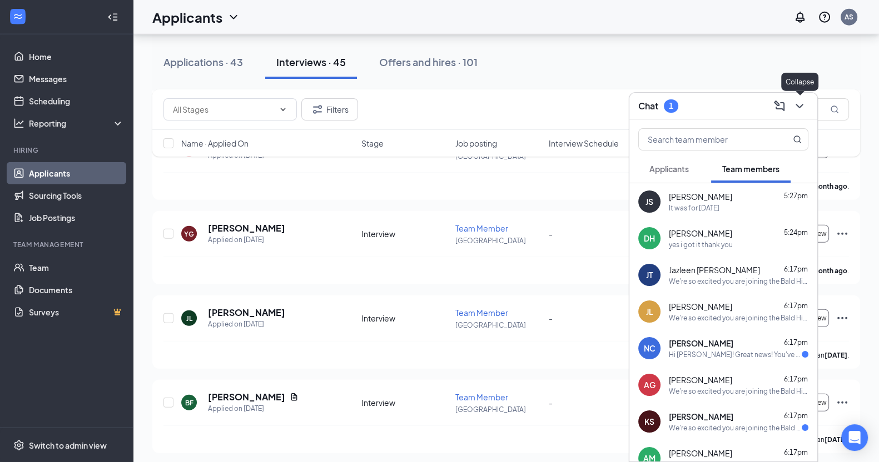
click at [798, 104] on icon "ChevronDown" at bounding box center [799, 105] width 13 height 13
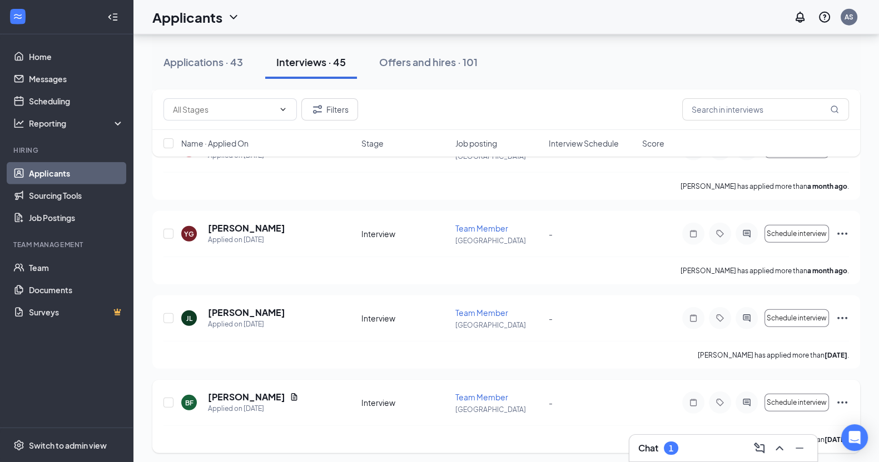
click at [838, 396] on icon "Ellipses" at bounding box center [841, 402] width 13 height 13
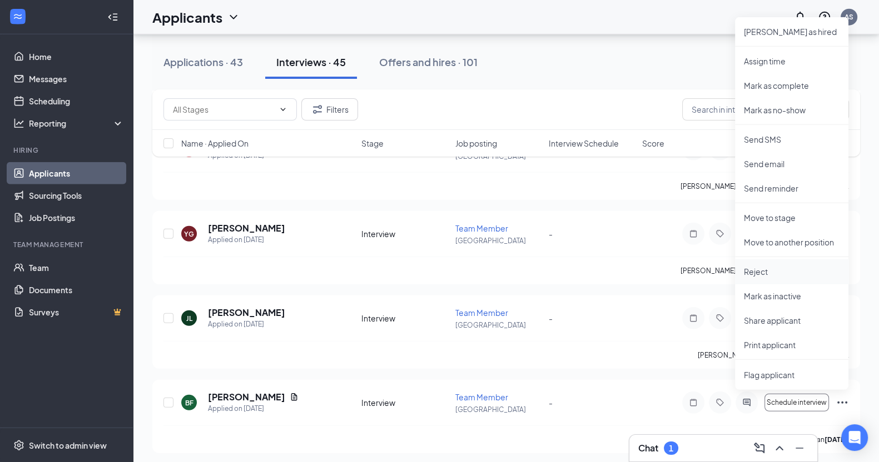
click at [763, 260] on li "Reject" at bounding box center [791, 272] width 113 height 24
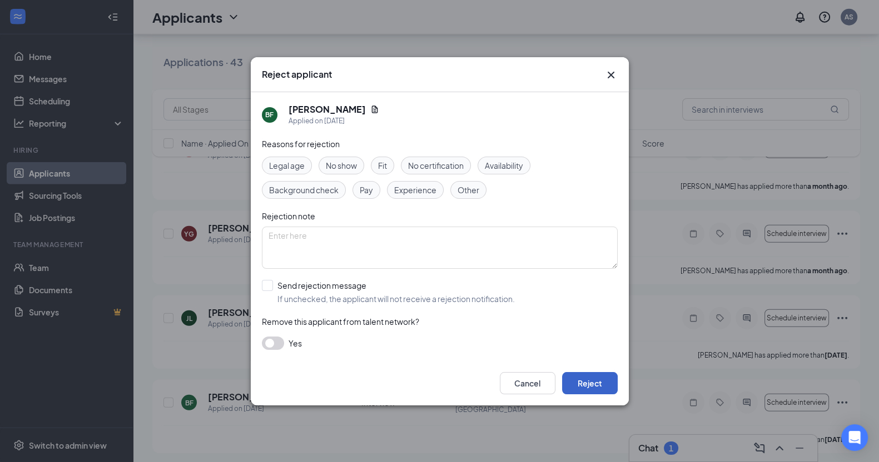
click at [597, 383] on button "Reject" at bounding box center [590, 383] width 56 height 22
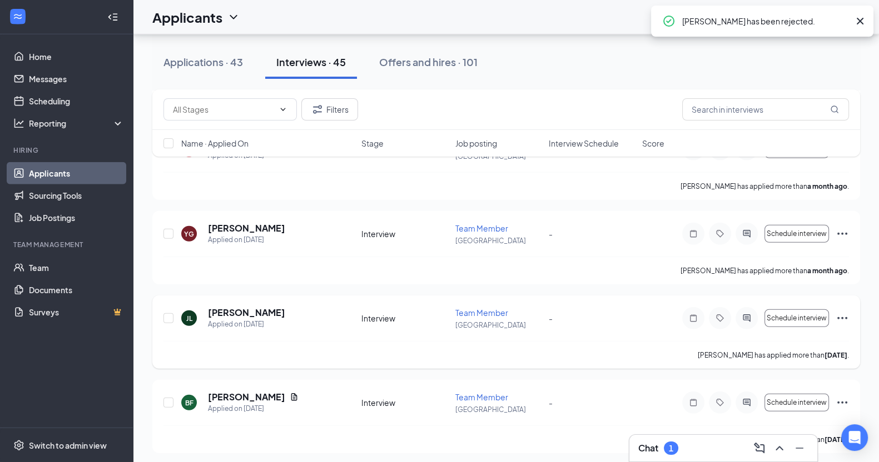
click at [845, 312] on icon "Ellipses" at bounding box center [841, 318] width 13 height 13
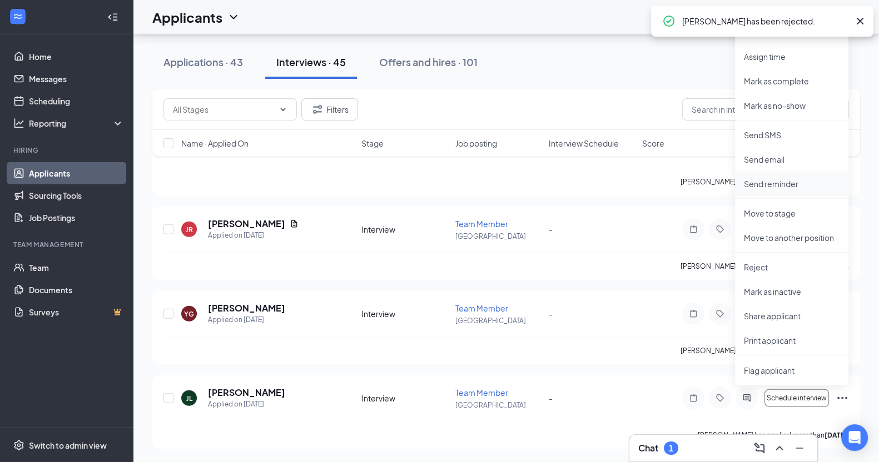
scroll to position [3604, 0]
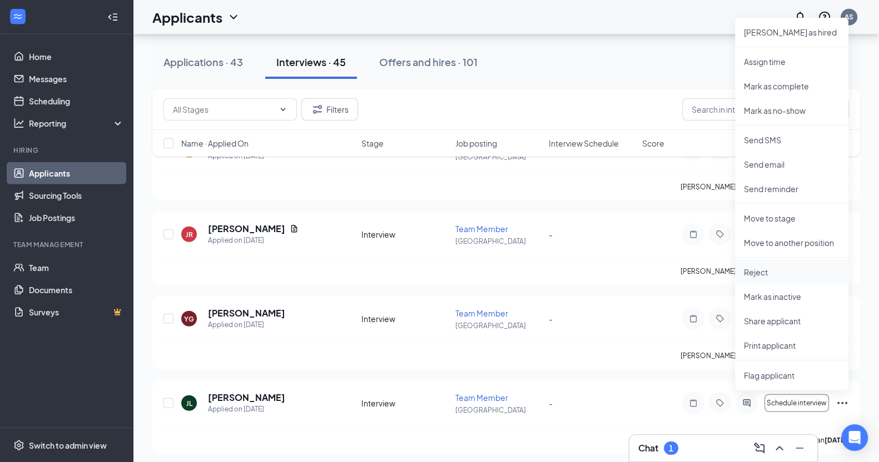
click at [768, 271] on p "Reject" at bounding box center [792, 272] width 96 height 11
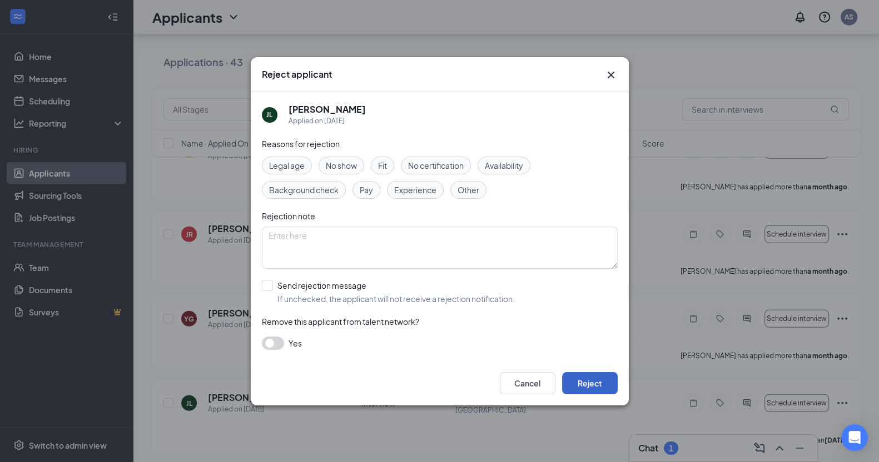
click at [600, 376] on button "Reject" at bounding box center [590, 383] width 56 height 22
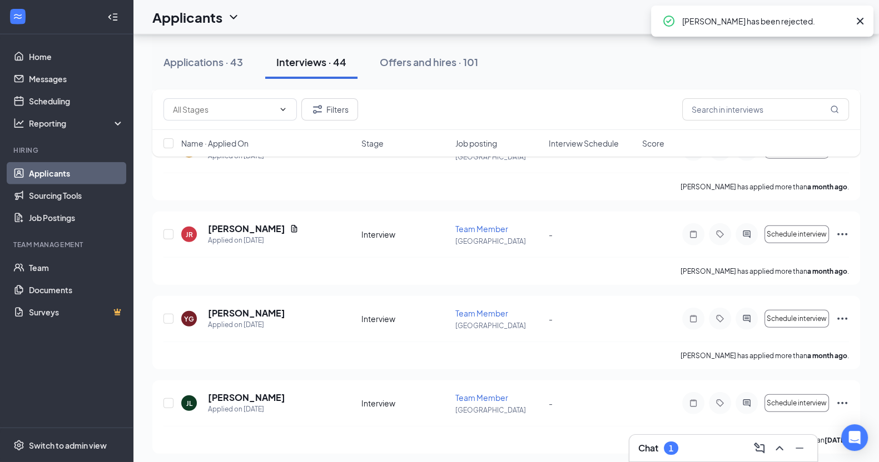
scroll to position [3520, 0]
click at [842, 396] on icon "Ellipses" at bounding box center [841, 402] width 13 height 13
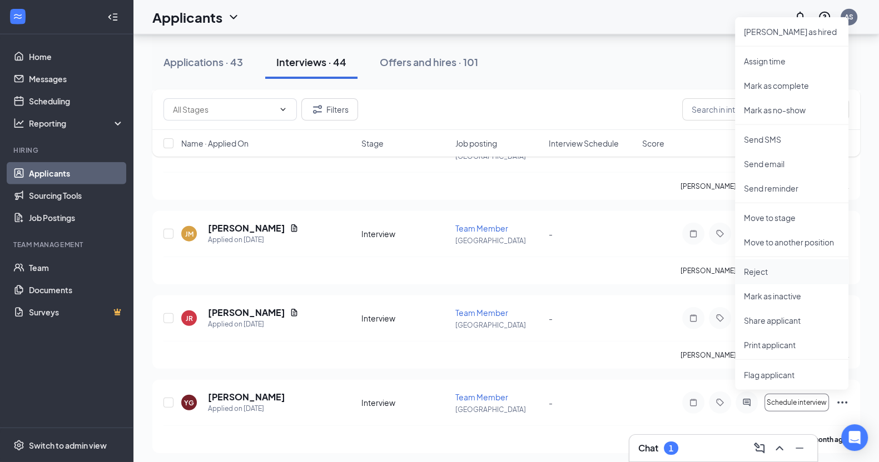
click at [774, 268] on p "Reject" at bounding box center [792, 271] width 96 height 11
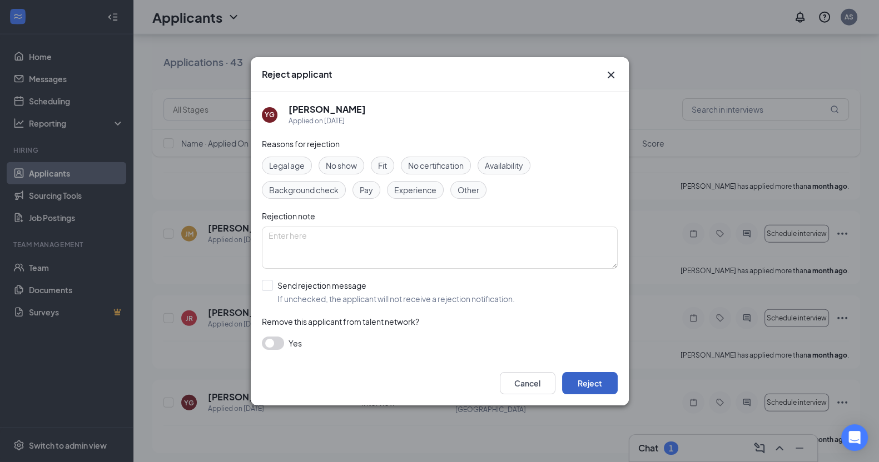
click at [603, 387] on button "Reject" at bounding box center [590, 383] width 56 height 22
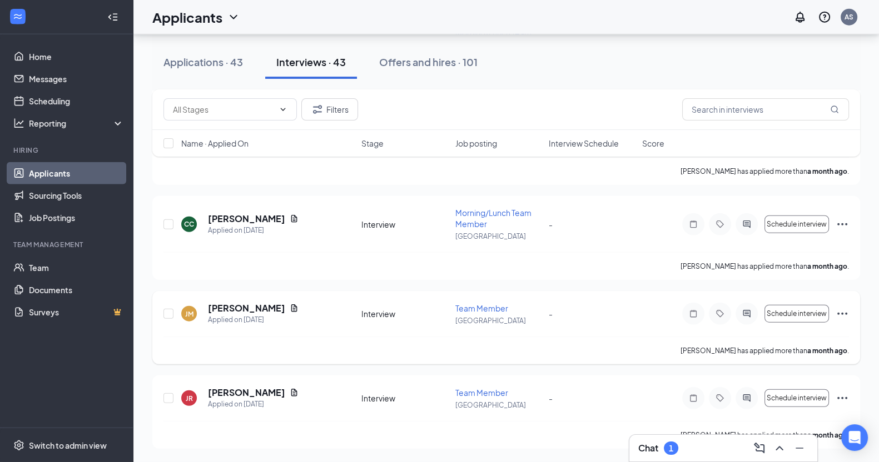
scroll to position [3436, 0]
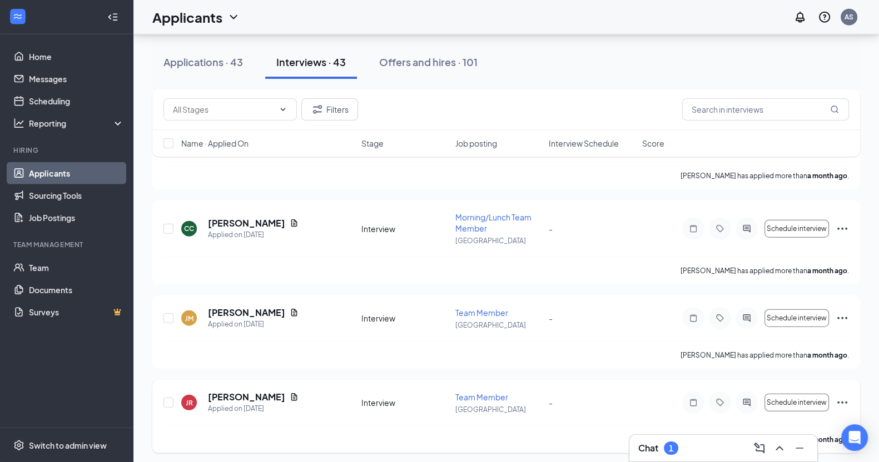
click at [838, 397] on icon "Ellipses" at bounding box center [841, 402] width 13 height 13
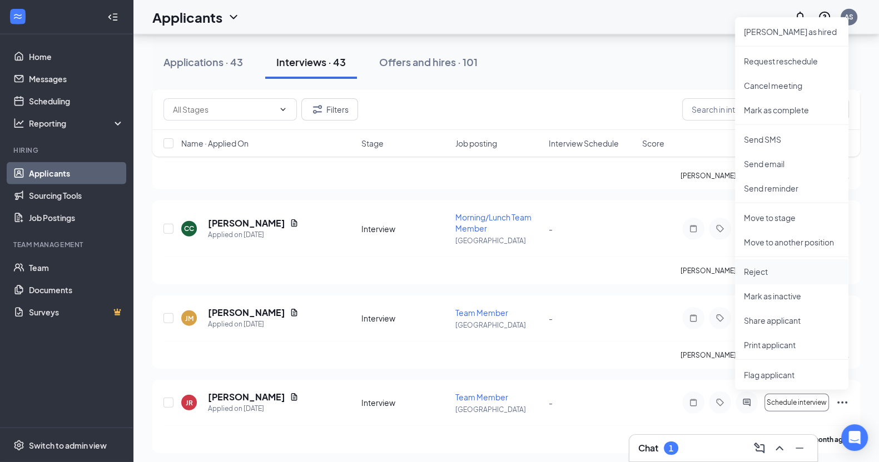
click at [787, 271] on p "Reject" at bounding box center [792, 271] width 96 height 11
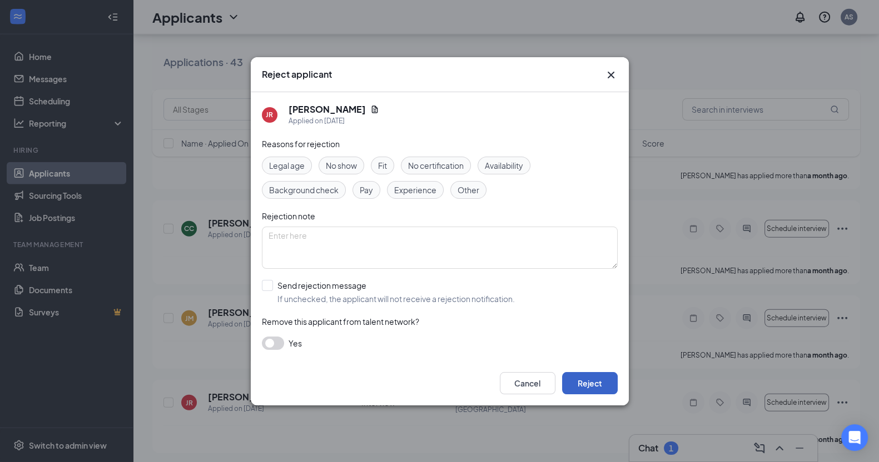
click at [591, 384] on button "Reject" at bounding box center [590, 383] width 56 height 22
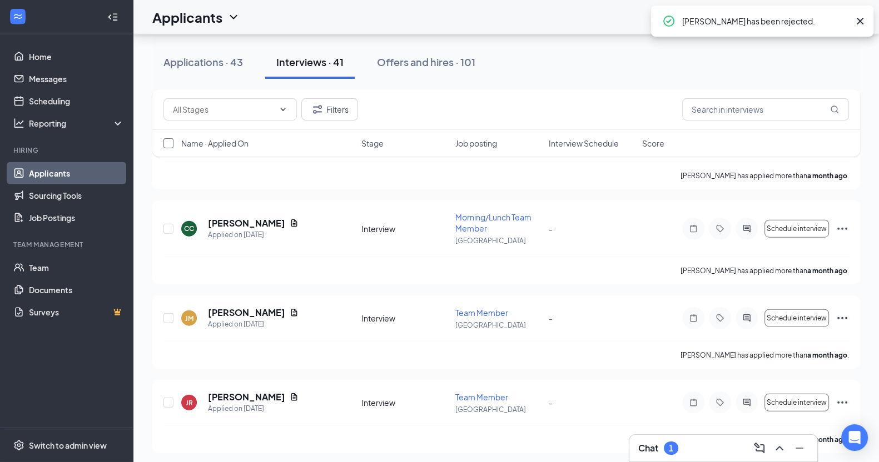
click at [170, 145] on input "checkbox" at bounding box center [168, 143] width 10 height 10
checkbox input "true"
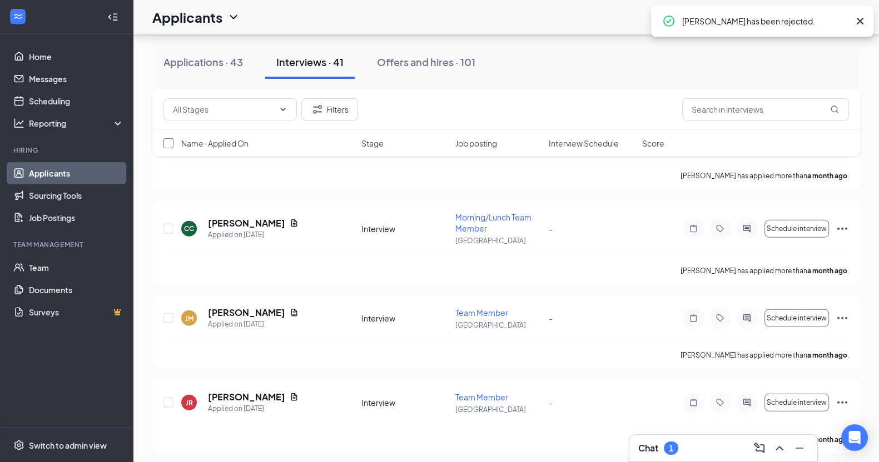
checkbox input "true"
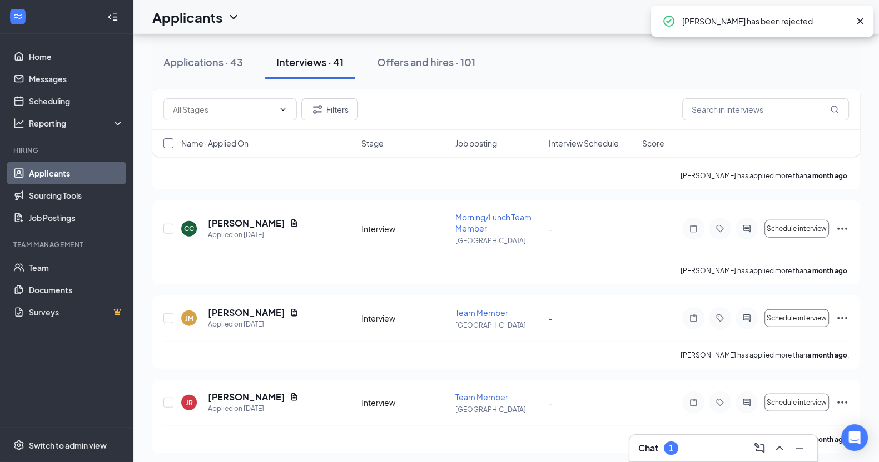
checkbox input "true"
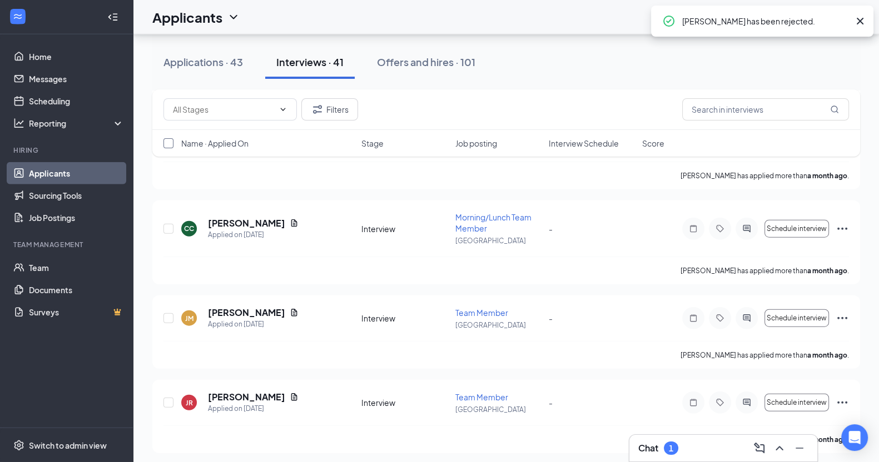
checkbox input "true"
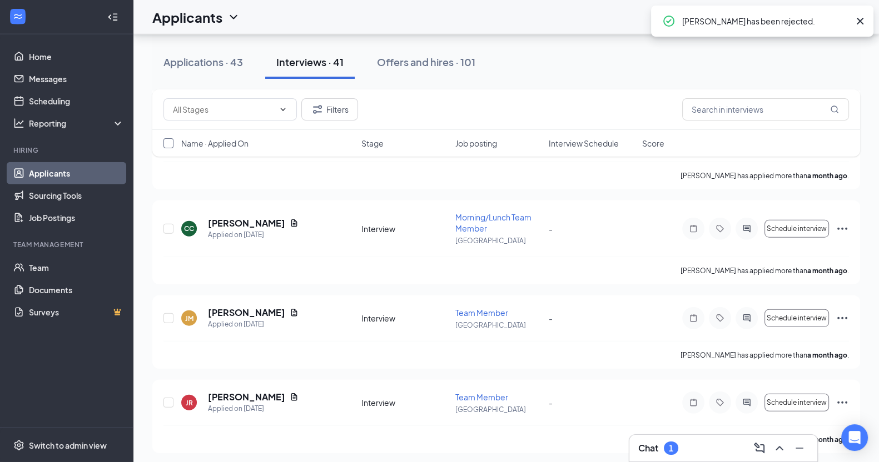
checkbox input "true"
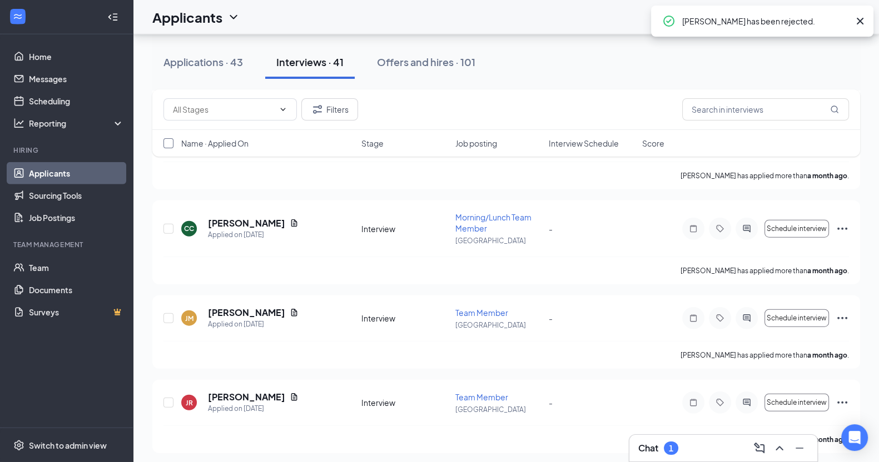
checkbox input "true"
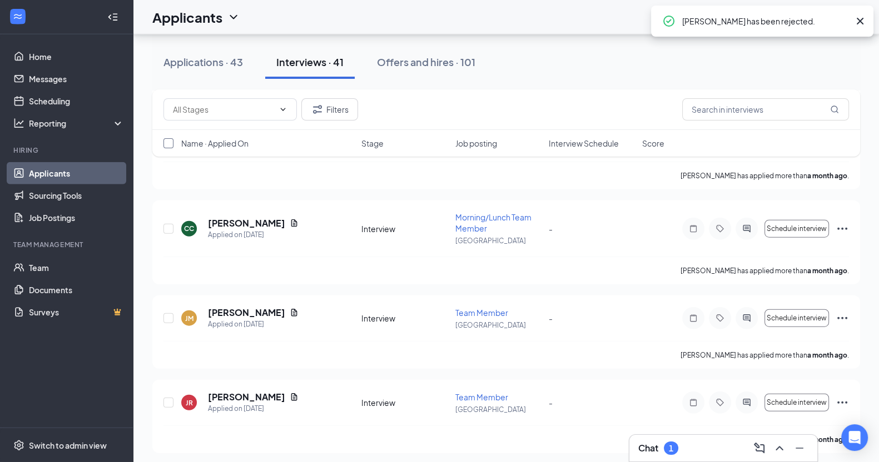
checkbox input "true"
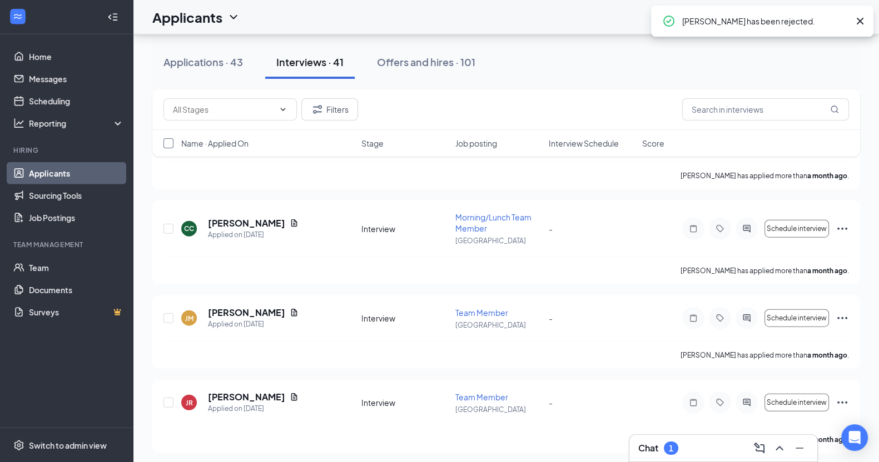
checkbox input "true"
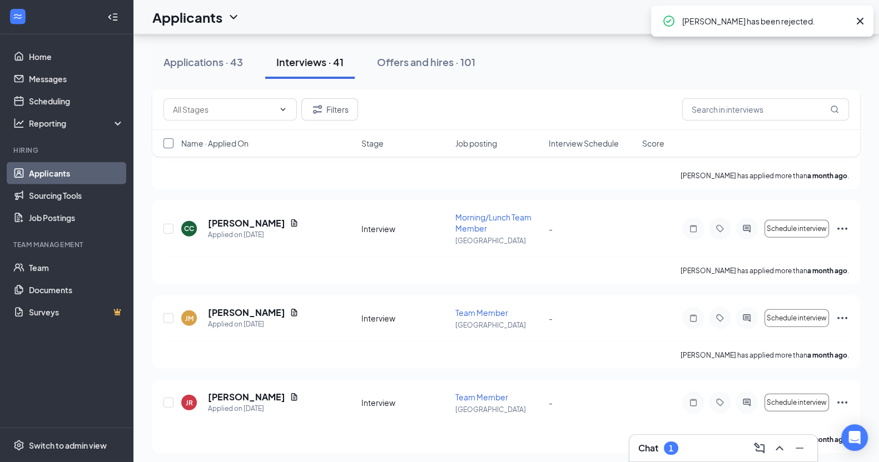
checkbox input "true"
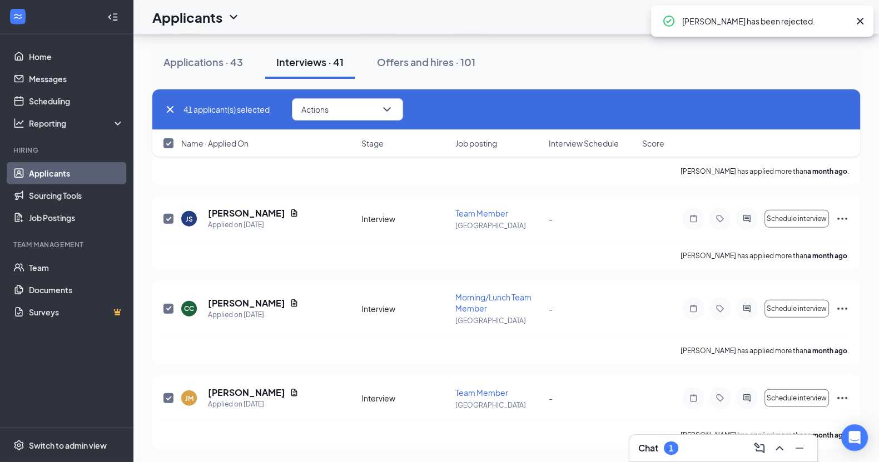
scroll to position [3352, 0]
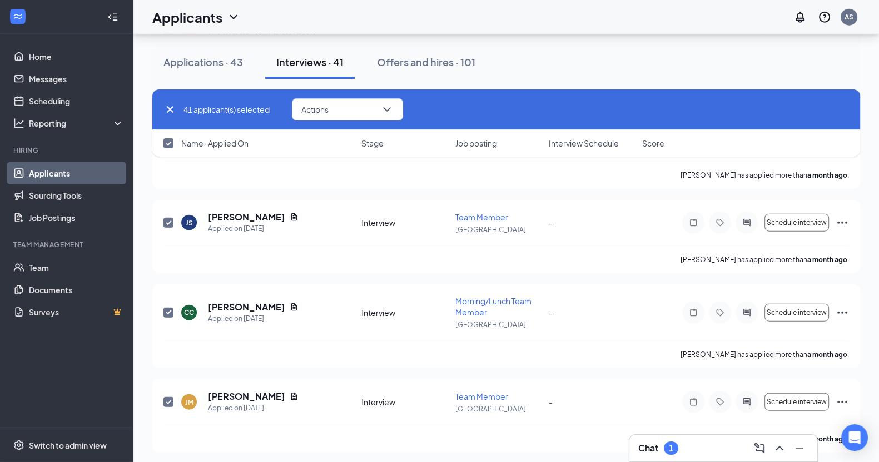
click at [170, 140] on input "checkbox" at bounding box center [168, 143] width 10 height 10
checkbox input "false"
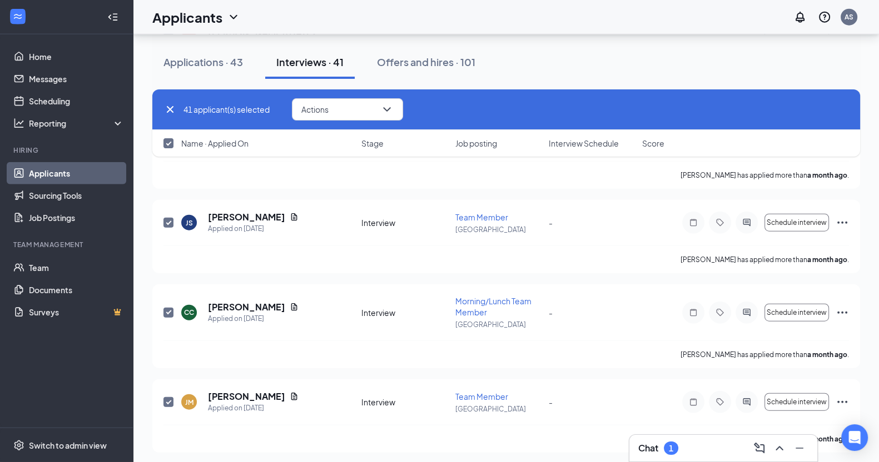
checkbox input "false"
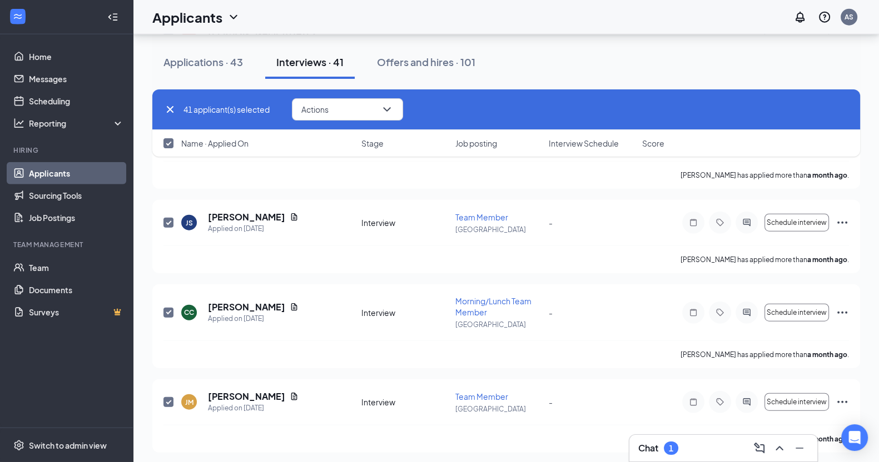
checkbox input "false"
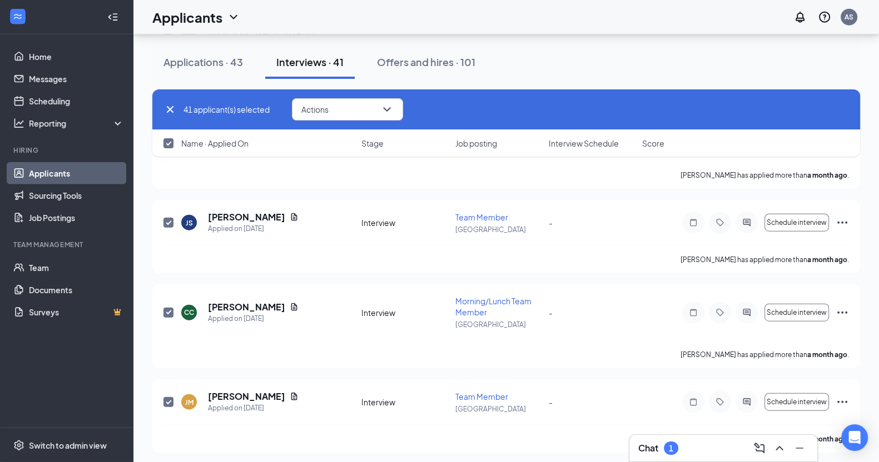
checkbox input "false"
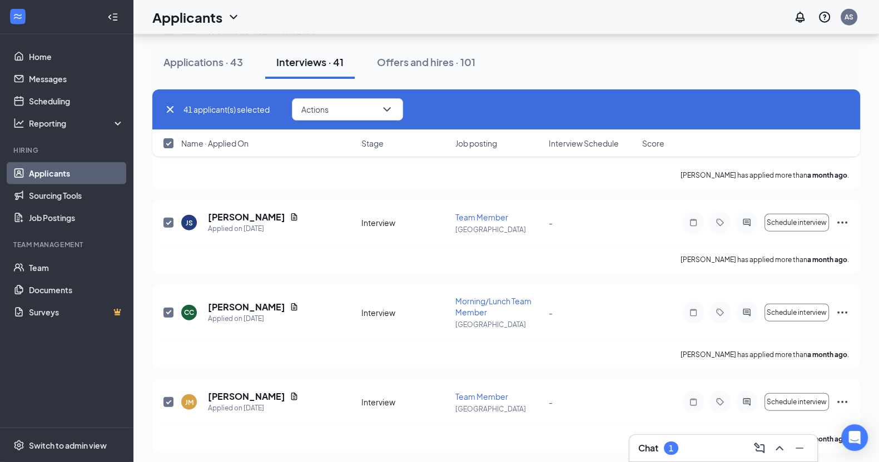
checkbox input "false"
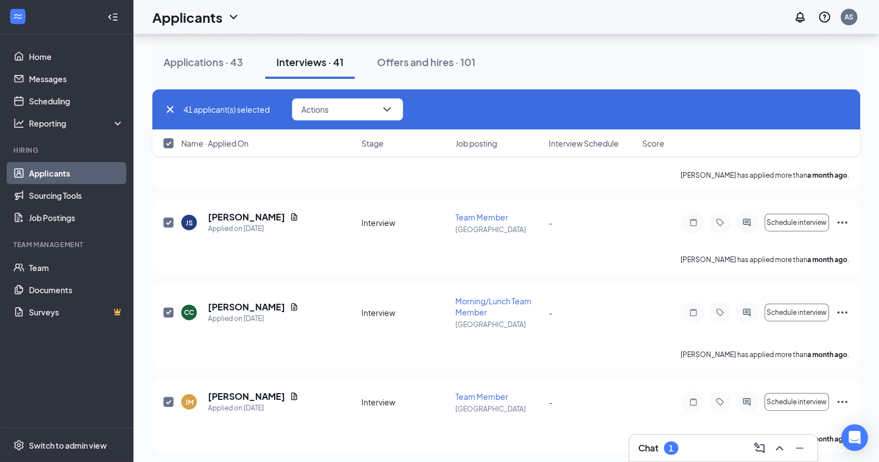
checkbox input "false"
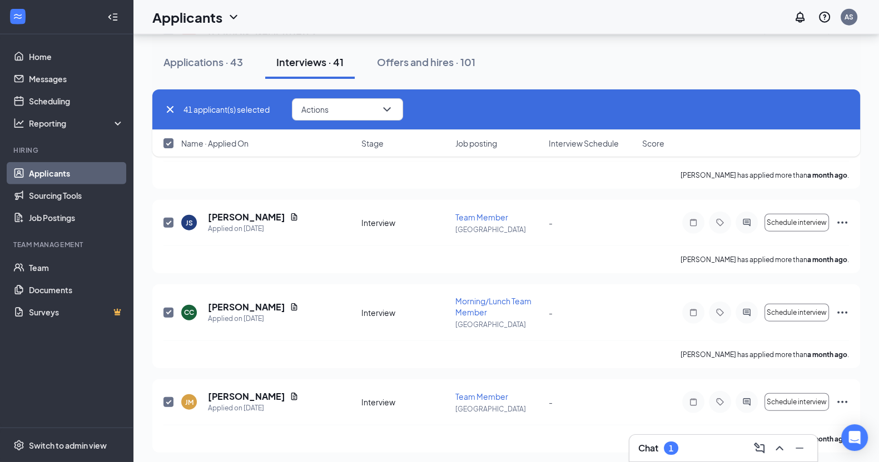
checkbox input "false"
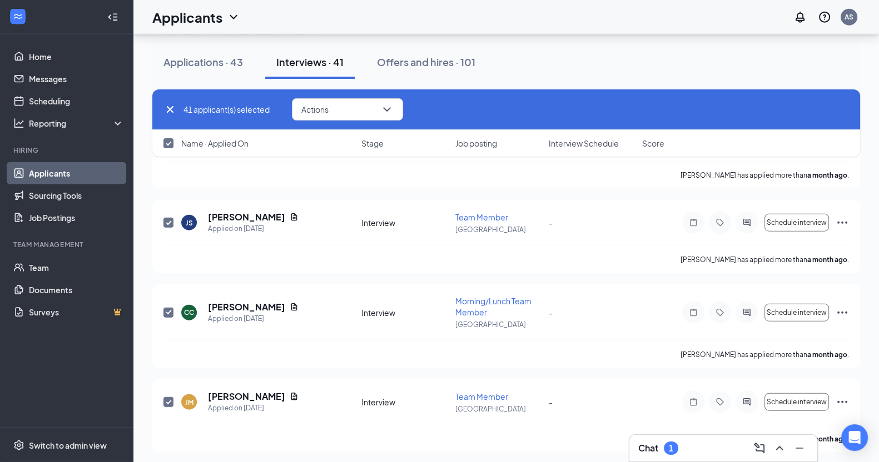
checkbox input "false"
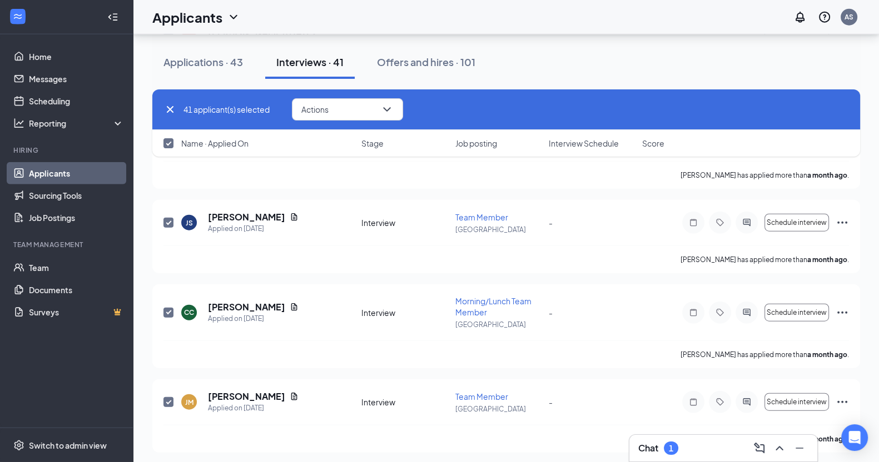
checkbox input "false"
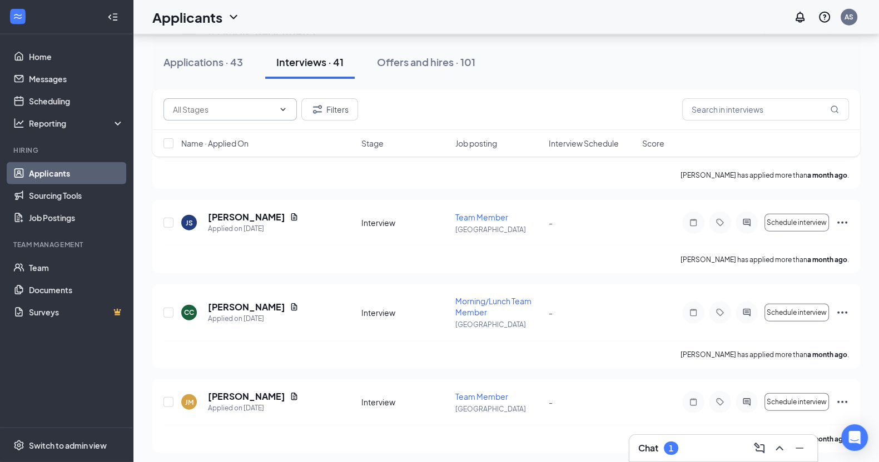
click at [280, 101] on span at bounding box center [229, 109] width 133 height 22
click at [331, 102] on button "Filters" at bounding box center [329, 109] width 57 height 22
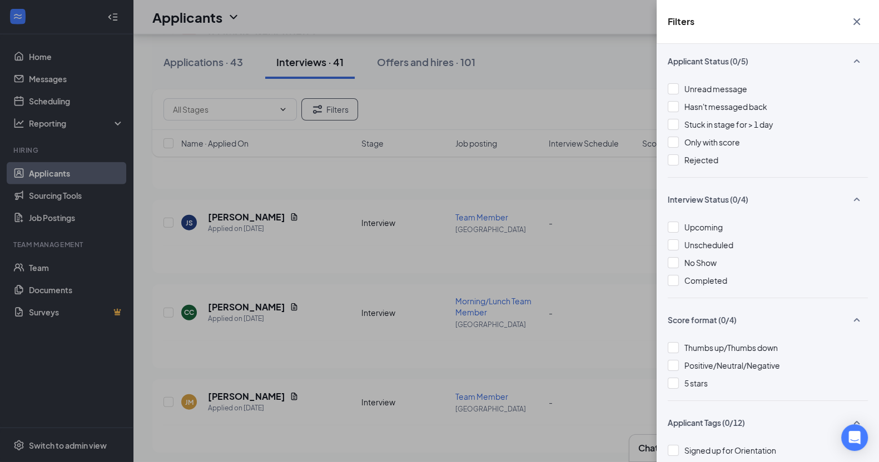
scroll to position [0, 0]
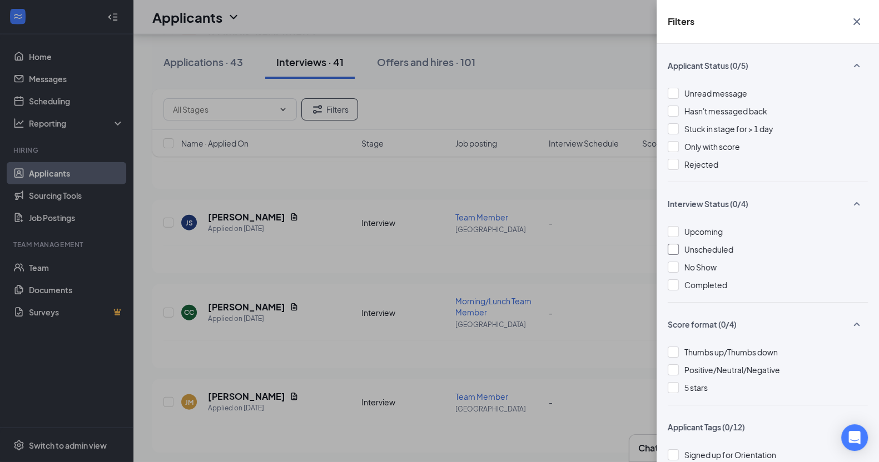
click at [675, 250] on div at bounding box center [673, 249] width 11 height 11
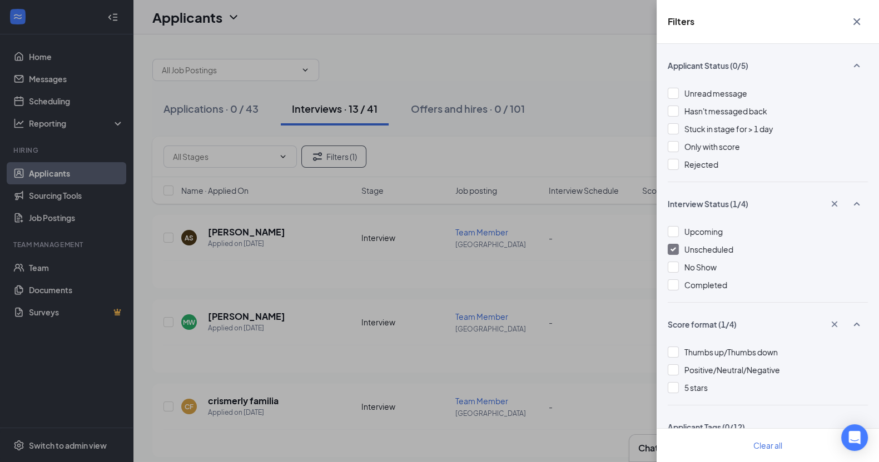
click at [276, 290] on div "Filters Applicant Status (0/5) Unread message Hasn't messaged back Stuck in sta…" at bounding box center [439, 231] width 879 height 462
click at [857, 22] on icon "Cross" at bounding box center [856, 21] width 7 height 7
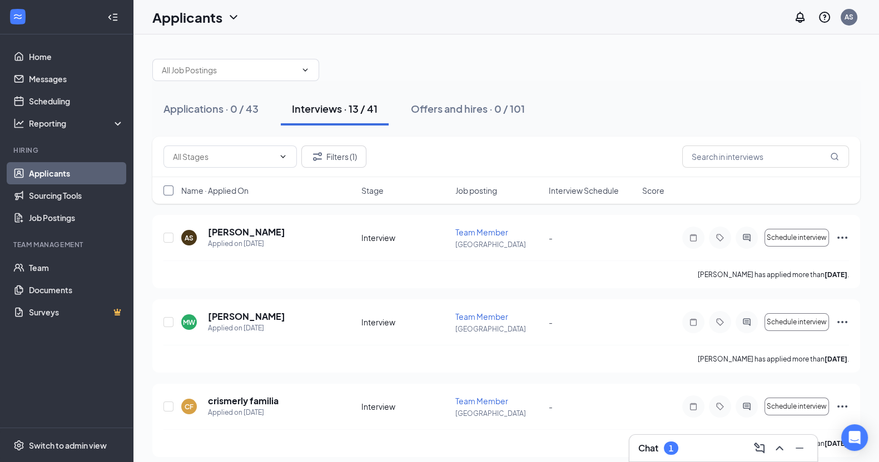
click at [166, 186] on input "checkbox" at bounding box center [168, 191] width 10 height 10
checkbox input "true"
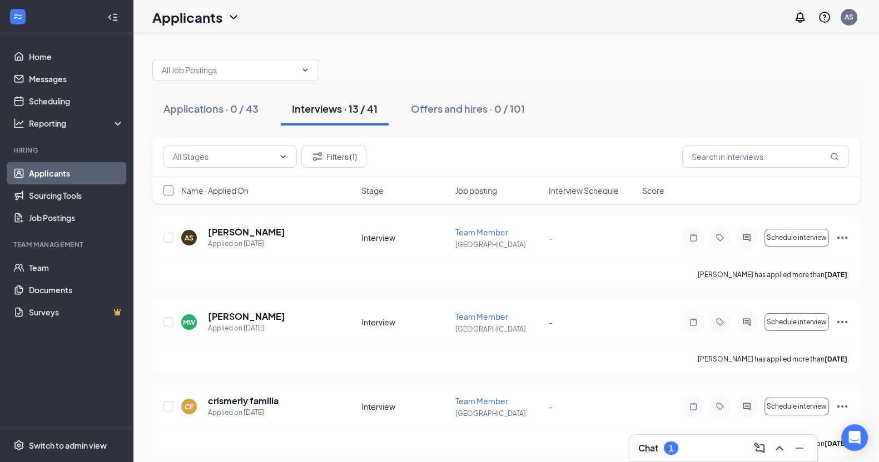
checkbox input "true"
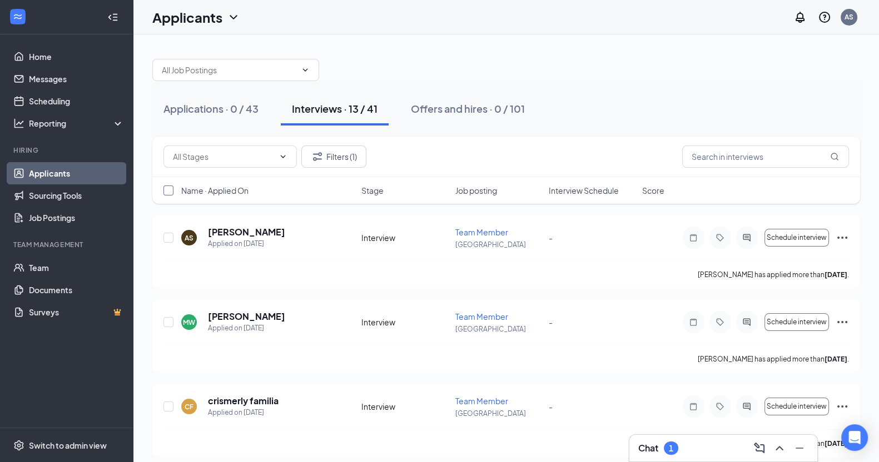
checkbox input "true"
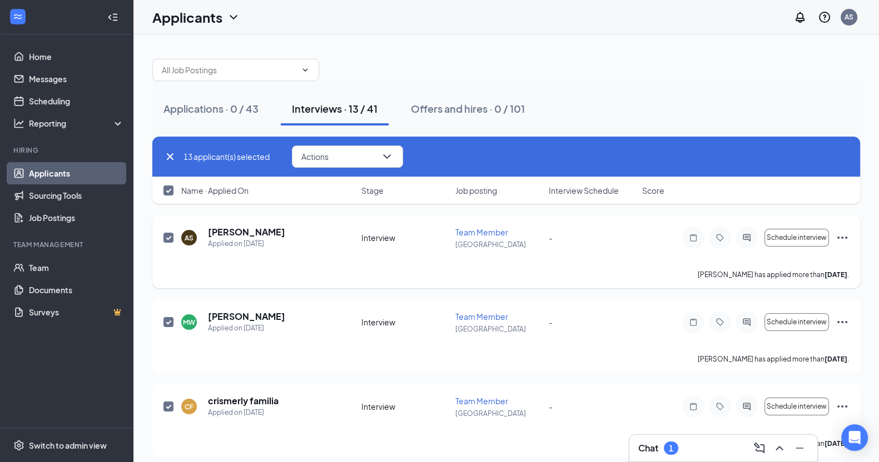
click at [841, 240] on icon "Ellipses" at bounding box center [841, 237] width 13 height 13
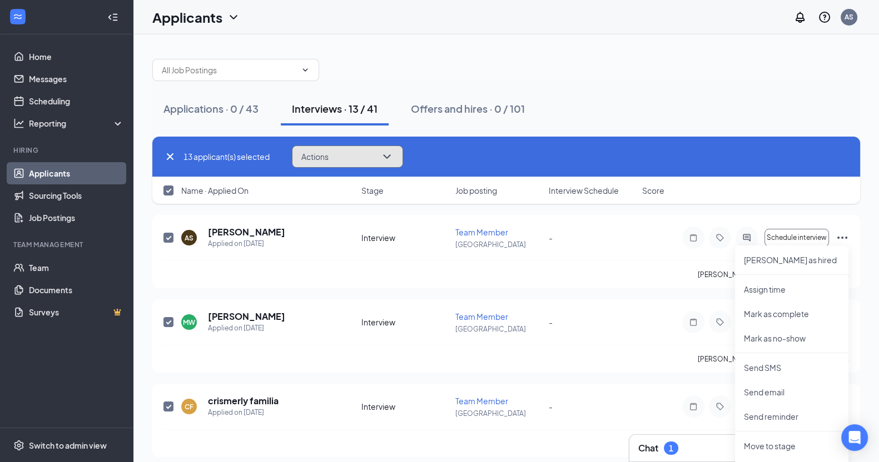
click at [396, 158] on button "Actions" at bounding box center [347, 157] width 111 height 22
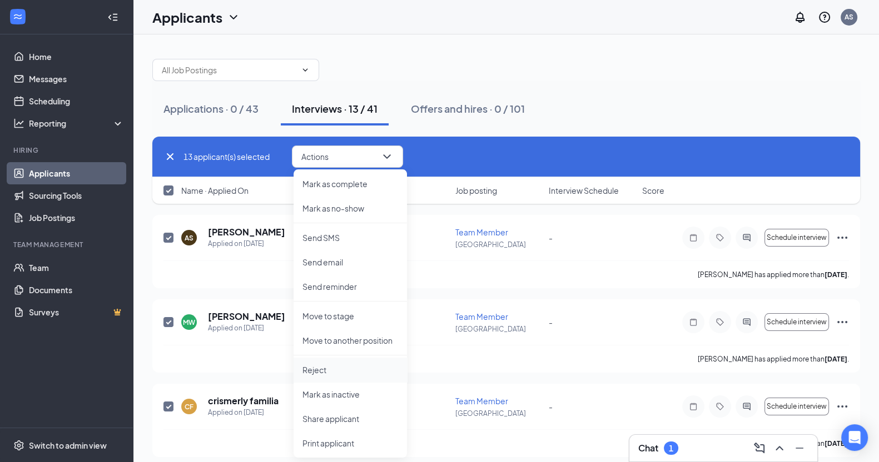
click at [310, 367] on p "Reject" at bounding box center [350, 370] width 96 height 11
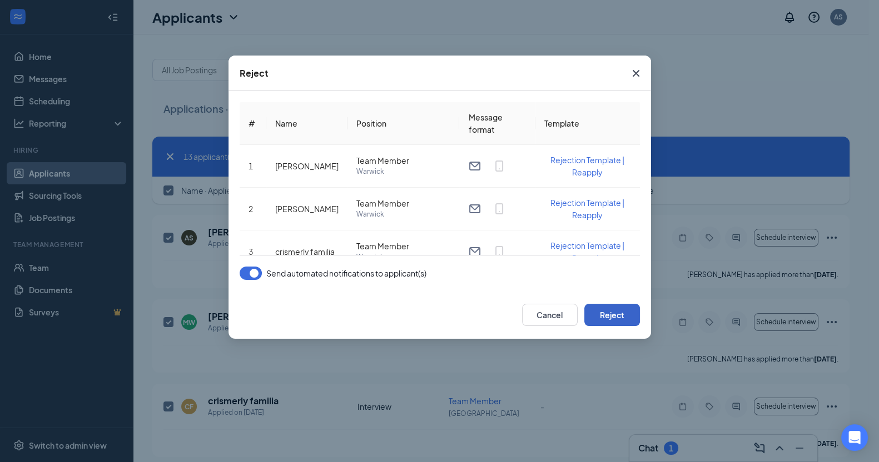
click at [608, 317] on button "Reject" at bounding box center [612, 315] width 56 height 22
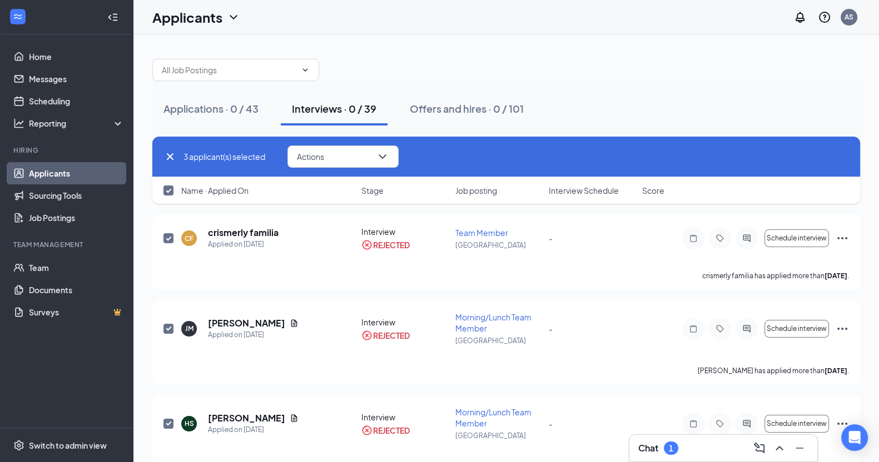
click at [168, 190] on input "checkbox" at bounding box center [168, 191] width 10 height 10
checkbox input "false"
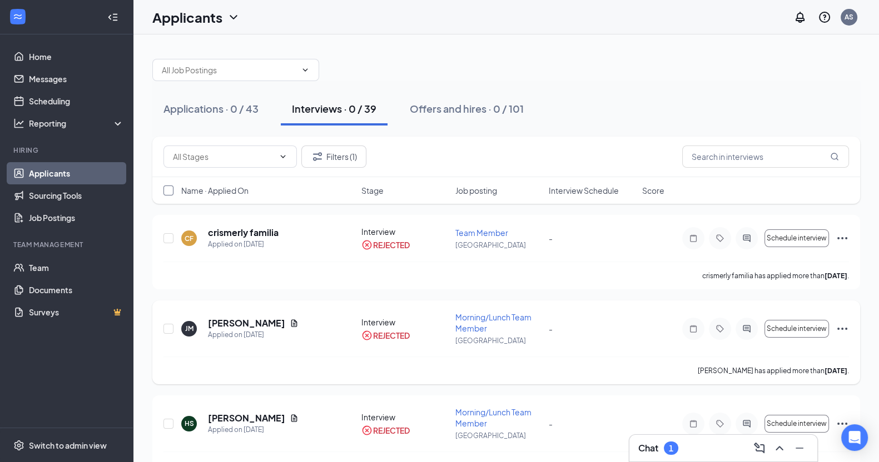
scroll to position [29, 0]
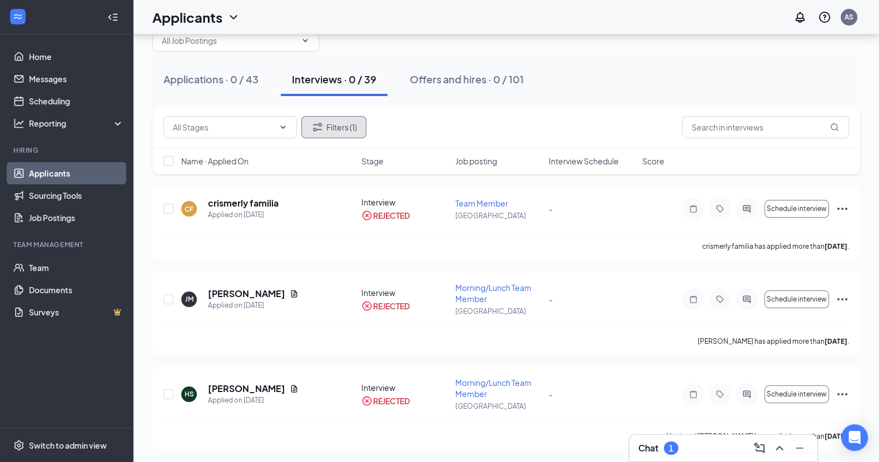
click at [345, 133] on button "Filters (1)" at bounding box center [333, 127] width 65 height 22
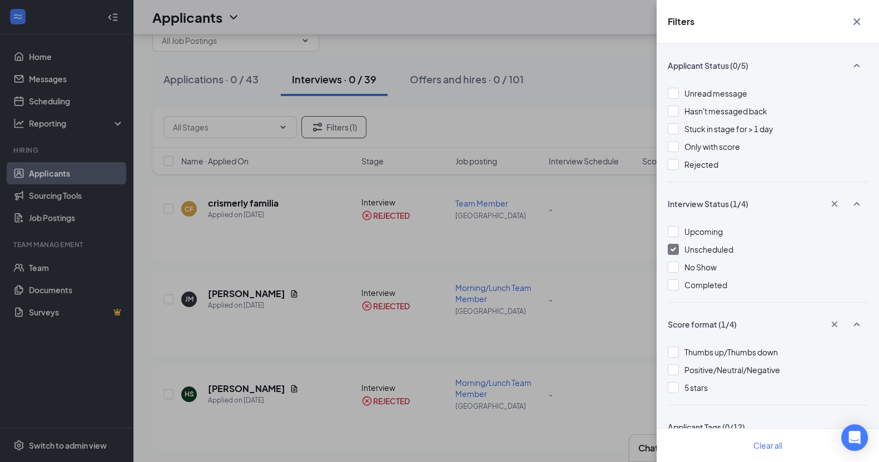
click at [709, 247] on span "Unscheduled" at bounding box center [708, 250] width 49 height 10
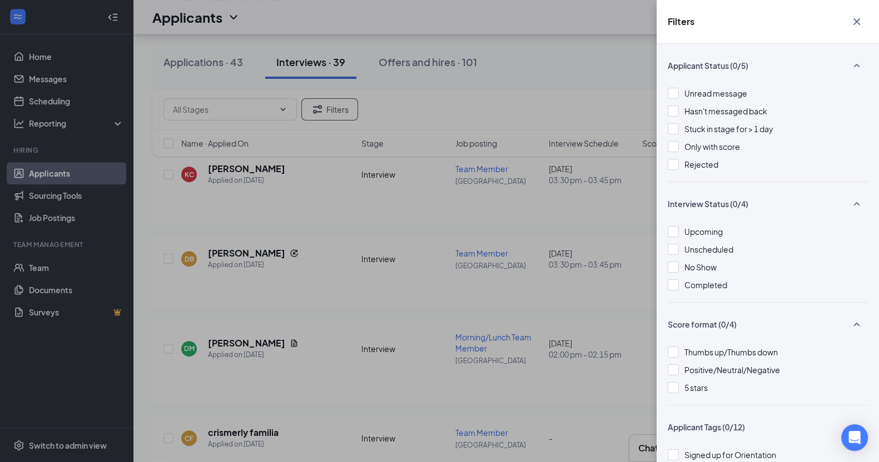
scroll to position [497, 0]
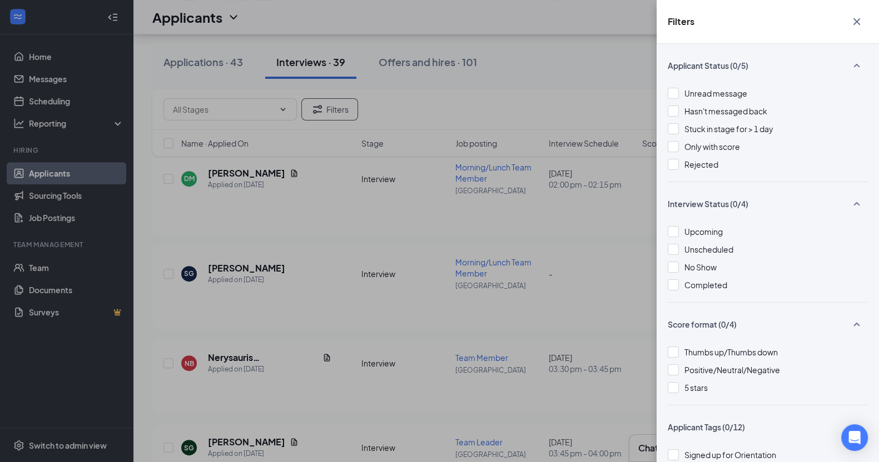
click at [579, 91] on div "Filters Applicant Status (0/5) Unread message Hasn't messaged back Stuck in sta…" at bounding box center [439, 231] width 879 height 462
click at [855, 17] on icon "Cross" at bounding box center [856, 21] width 13 height 13
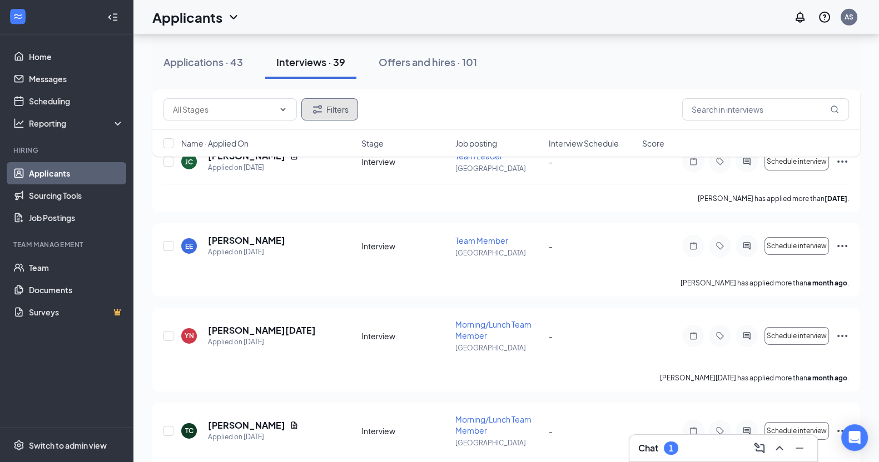
scroll to position [4691, 0]
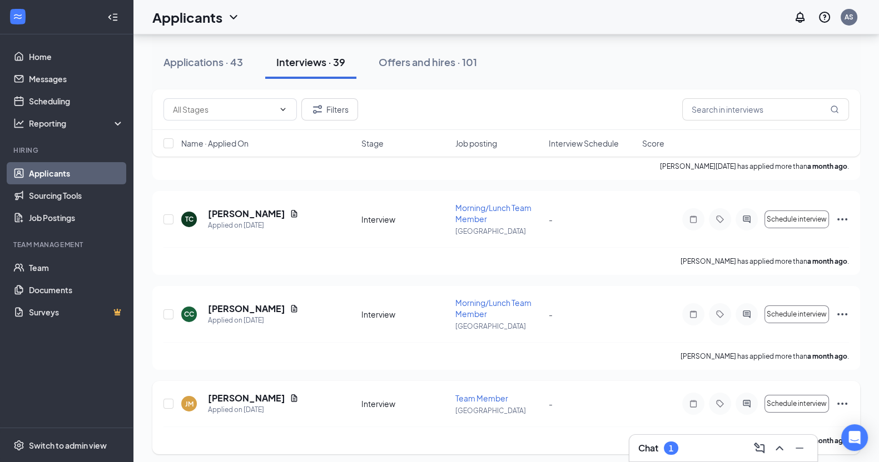
click at [842, 397] on icon "Ellipses" at bounding box center [841, 403] width 13 height 13
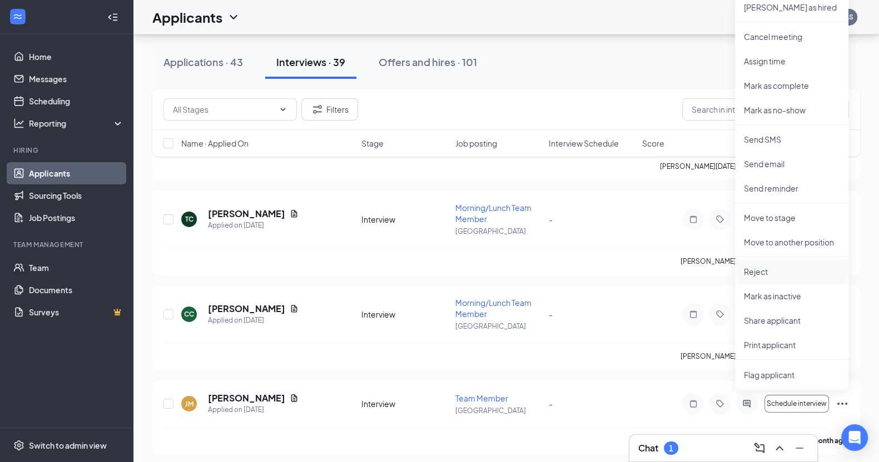
click at [778, 271] on p "Reject" at bounding box center [792, 271] width 96 height 11
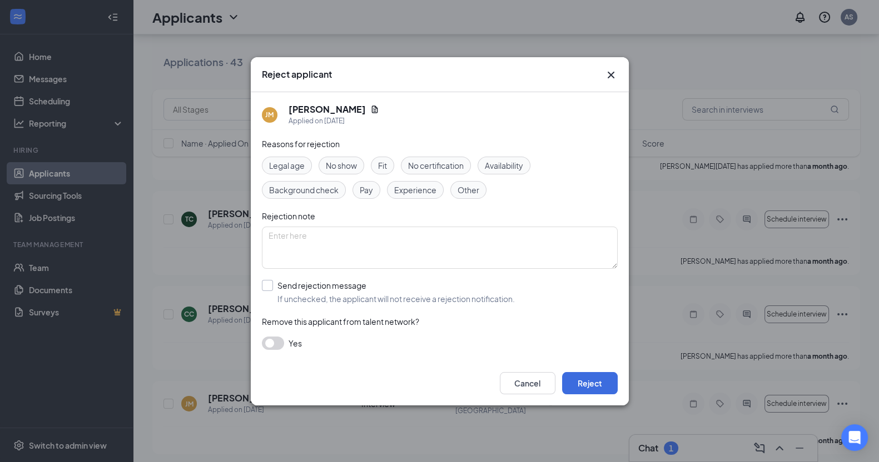
click at [504, 286] on input "Send rejection message If unchecked, the applicant will not receive a rejection…" at bounding box center [388, 292] width 253 height 24
checkbox input "true"
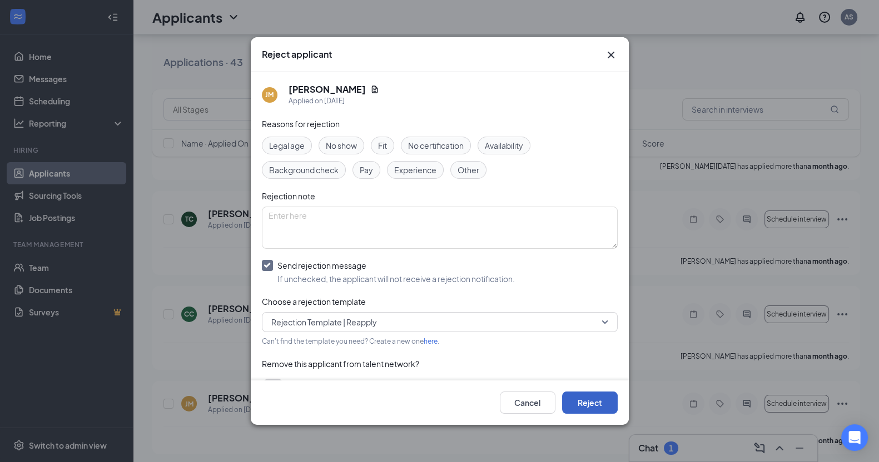
click at [592, 393] on button "Reject" at bounding box center [590, 403] width 56 height 22
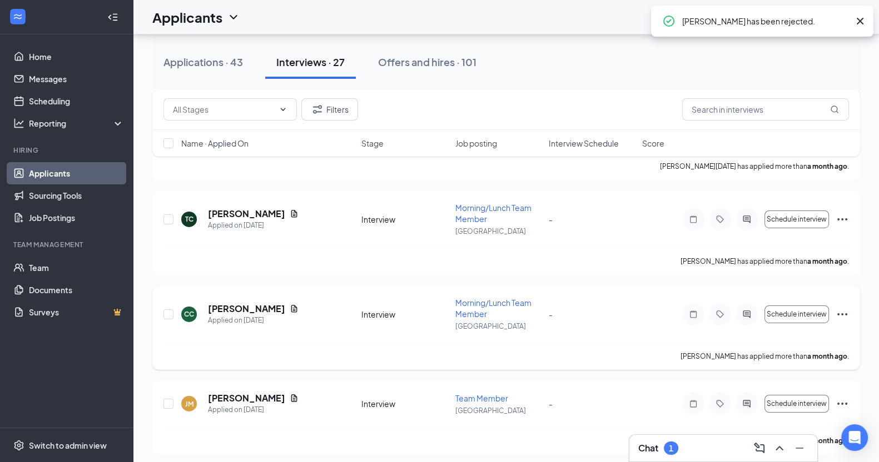
click at [843, 308] on icon "Ellipses" at bounding box center [841, 314] width 13 height 13
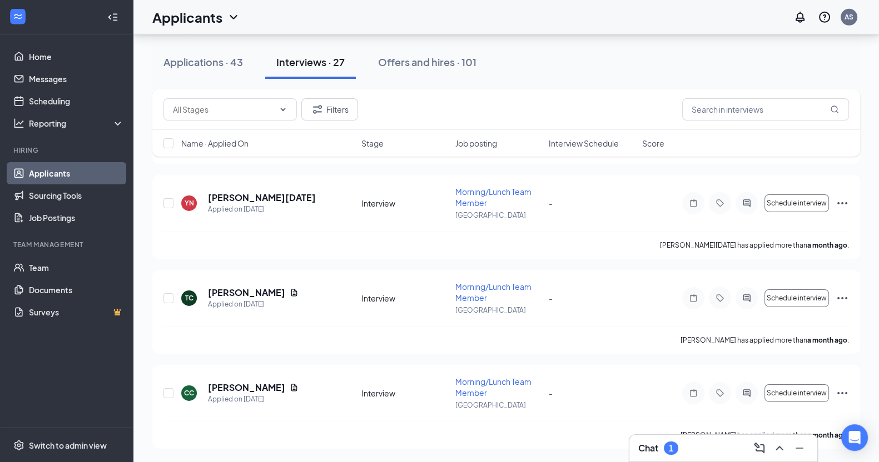
scroll to position [4522, 0]
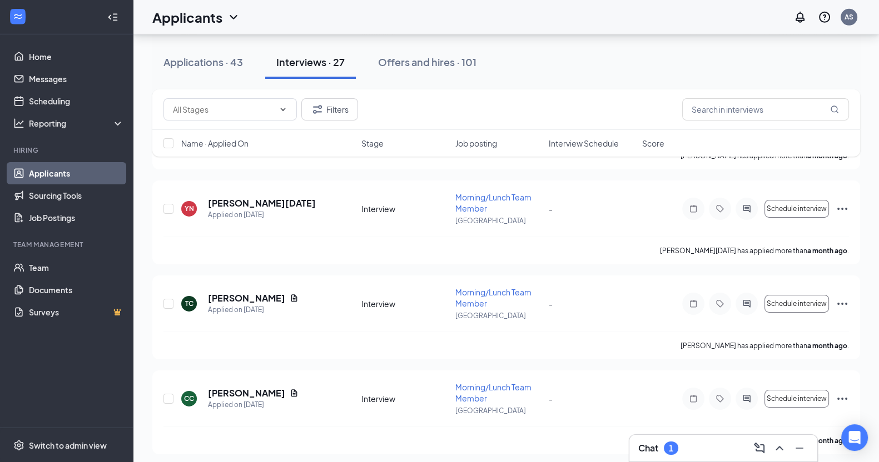
click at [840, 392] on icon "Ellipses" at bounding box center [841, 398] width 13 height 13
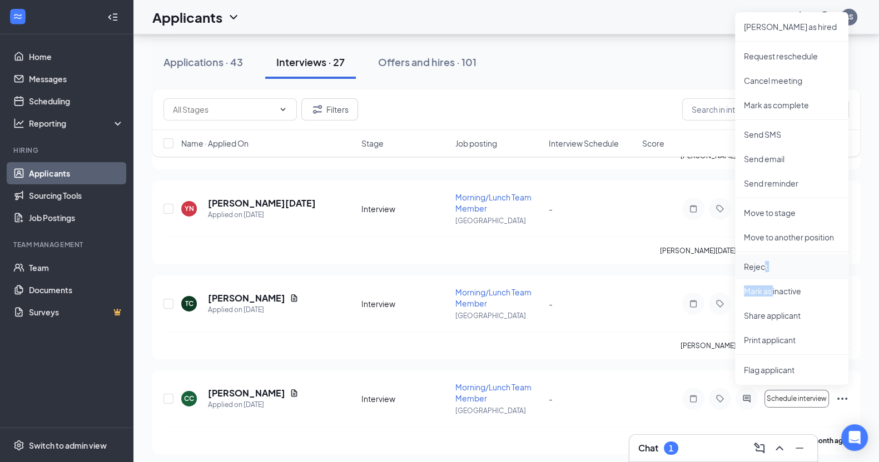
drag, startPoint x: 773, startPoint y: 279, endPoint x: 763, endPoint y: 267, distance: 15.0
click at [763, 267] on ul "[PERSON_NAME] as hired Request reschedule Cancel meeting [PERSON_NAME] as compl…" at bounding box center [791, 198] width 113 height 373
click at [763, 267] on p "Reject" at bounding box center [792, 266] width 96 height 11
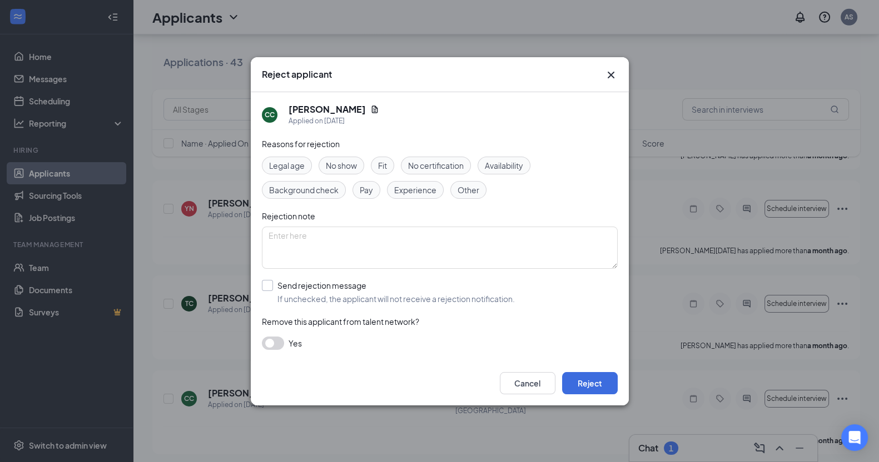
click at [324, 285] on input "Send rejection message If unchecked, the applicant will not receive a rejection…" at bounding box center [388, 292] width 253 height 24
checkbox input "true"
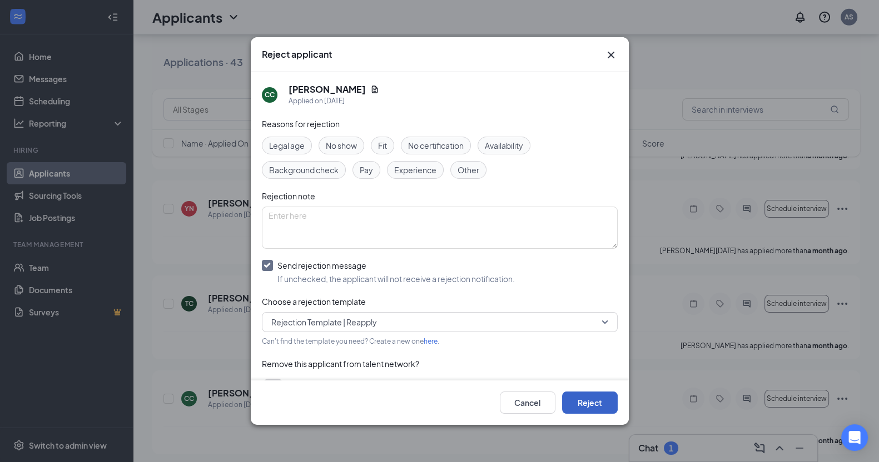
click at [593, 395] on button "Reject" at bounding box center [590, 403] width 56 height 22
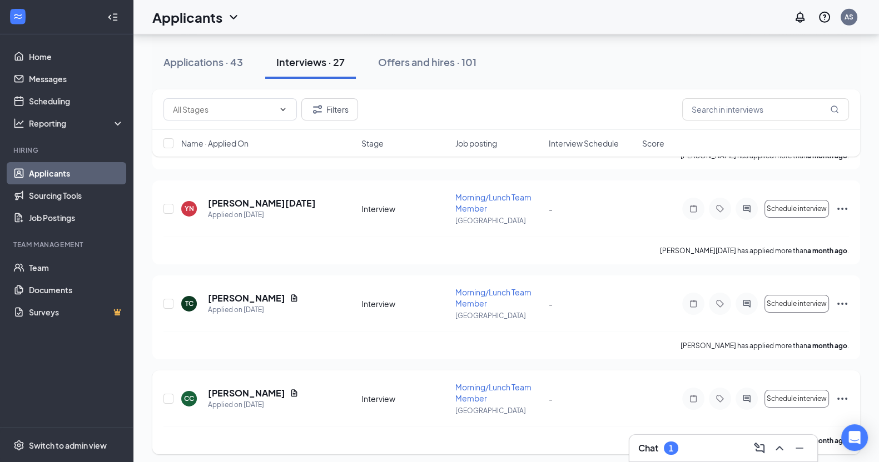
click at [845, 398] on icon "Ellipses" at bounding box center [842, 399] width 10 height 2
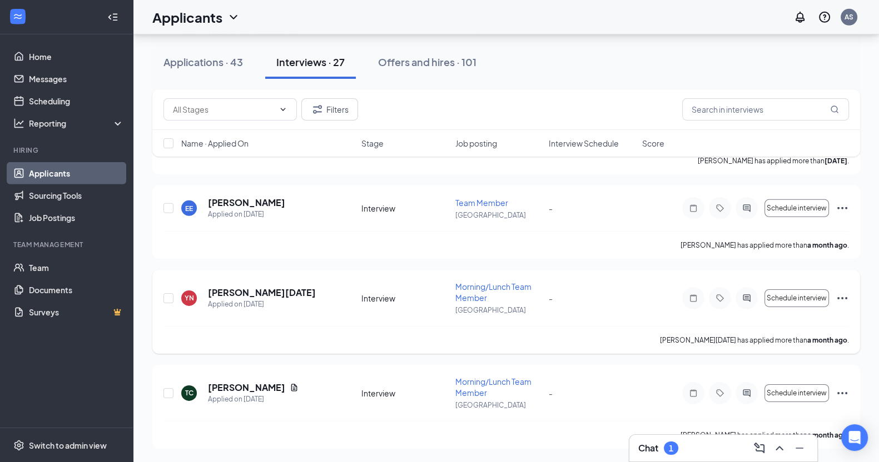
scroll to position [4332, 0]
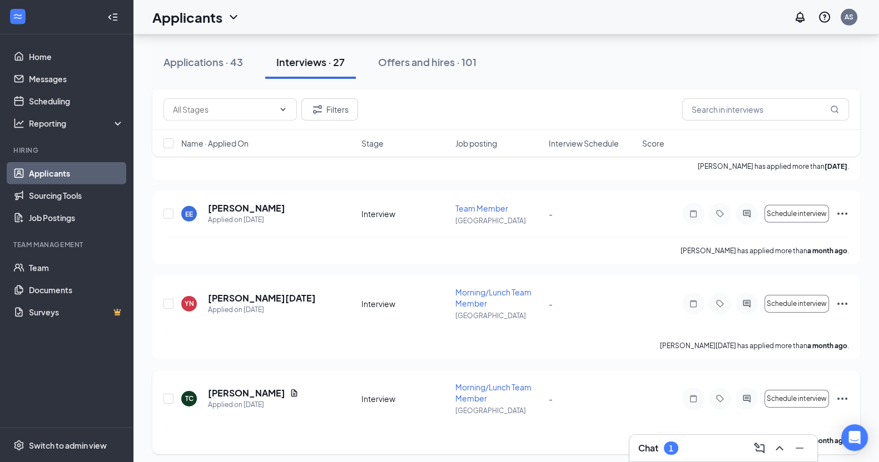
click at [836, 395] on icon "Ellipses" at bounding box center [841, 398] width 13 height 13
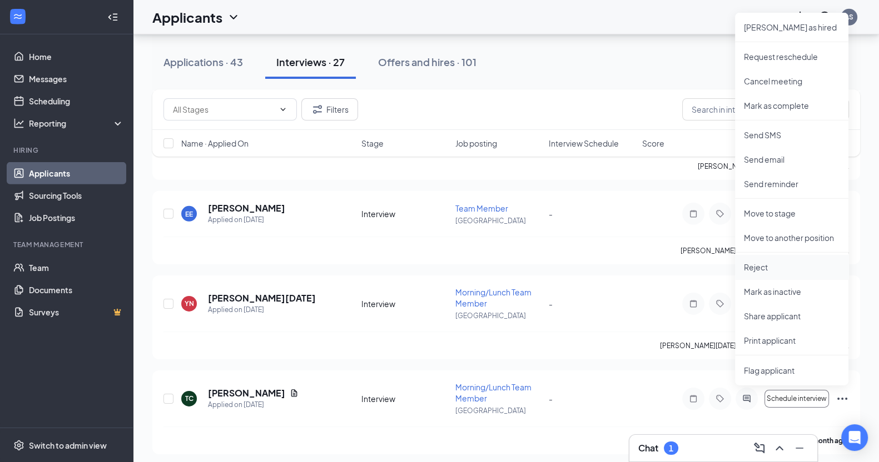
click at [778, 265] on p "Reject" at bounding box center [792, 267] width 96 height 11
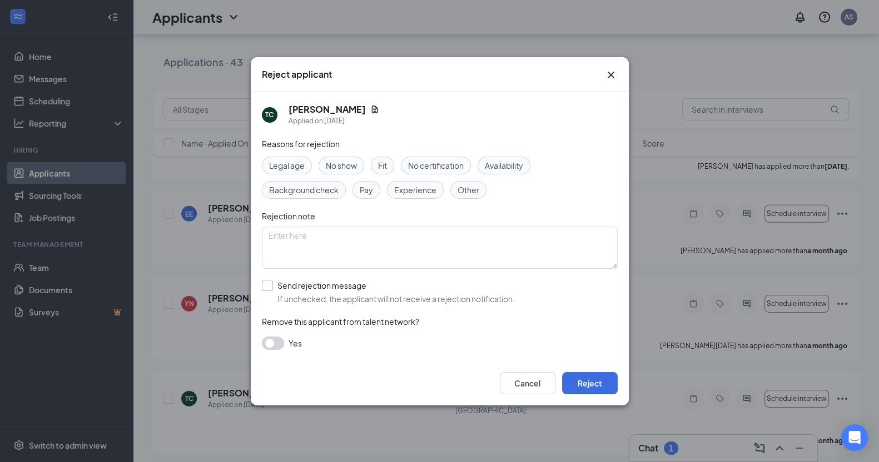
click at [488, 280] on input "Send rejection message If unchecked, the applicant will not receive a rejection…" at bounding box center [388, 292] width 253 height 24
checkbox input "true"
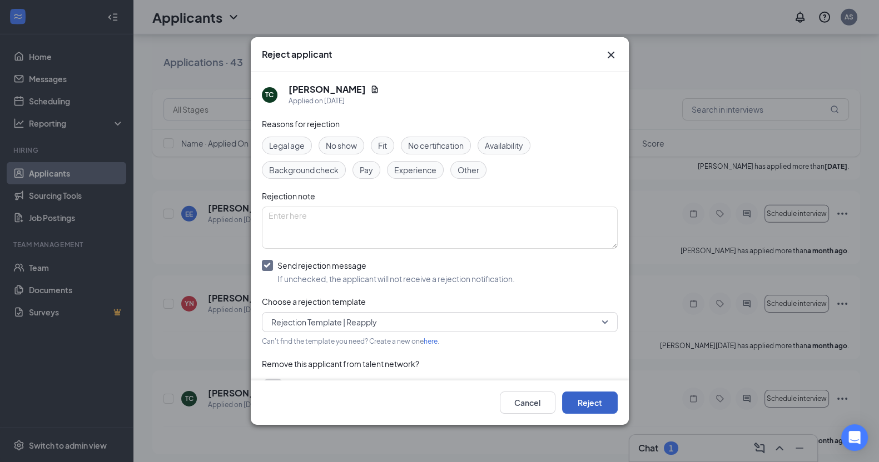
click at [586, 406] on button "Reject" at bounding box center [590, 403] width 56 height 22
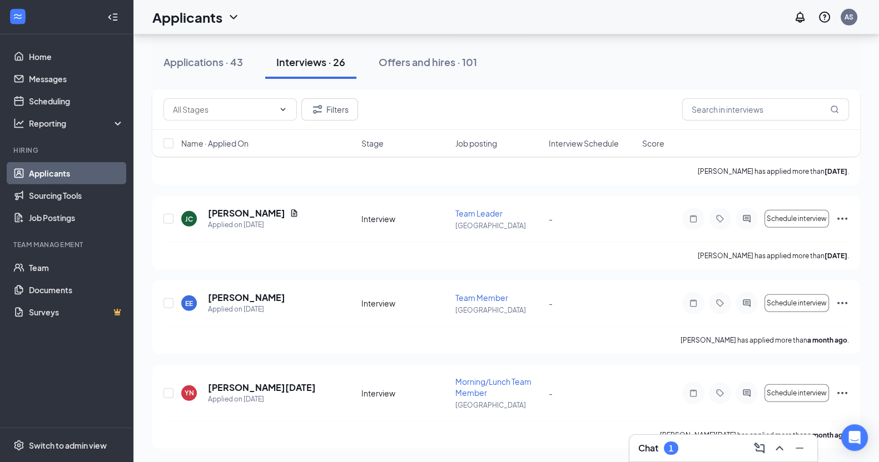
scroll to position [4143, 0]
